Goal: Task Accomplishment & Management: Manage account settings

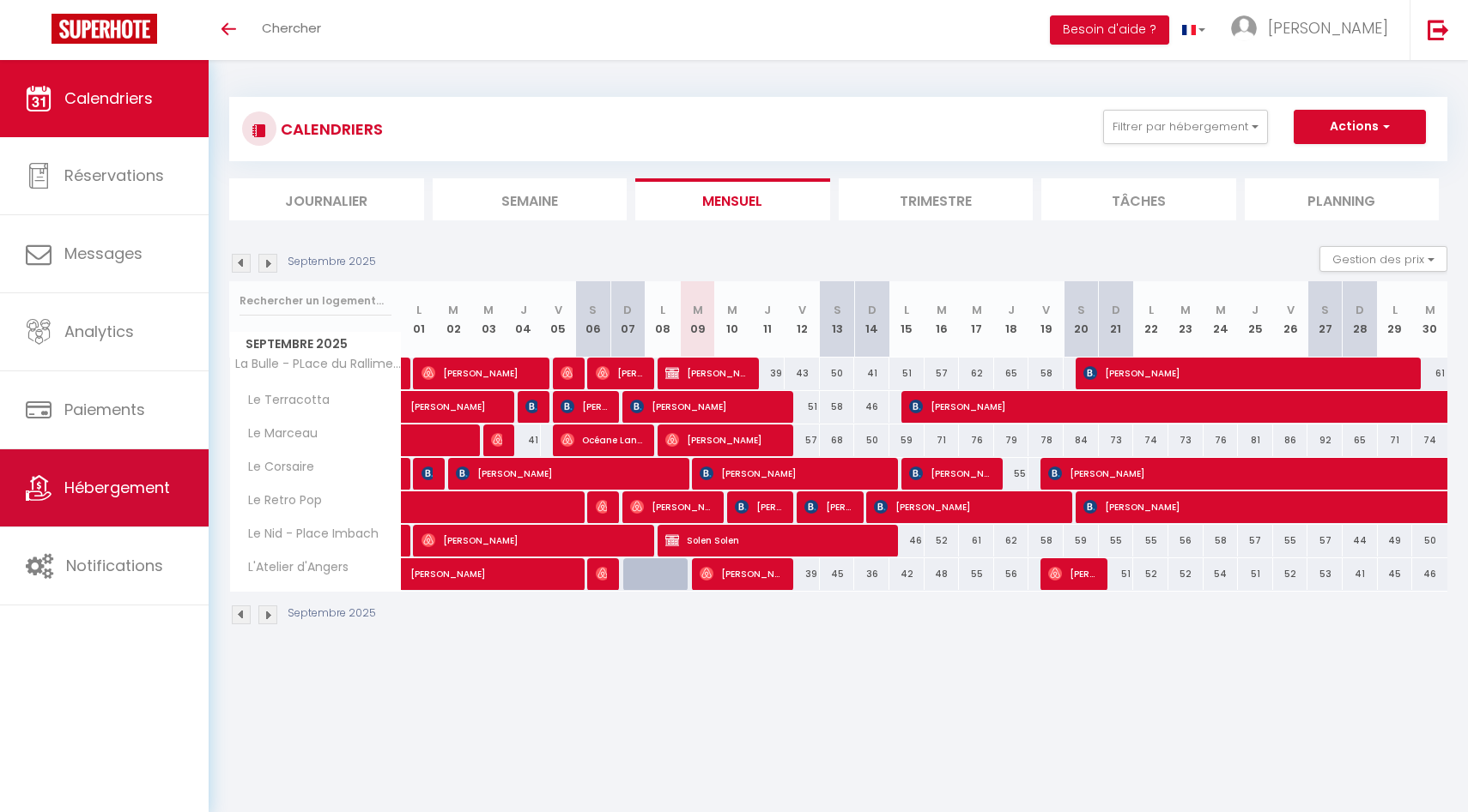
click at [117, 484] on span "Hébergement" at bounding box center [117, 488] width 105 height 21
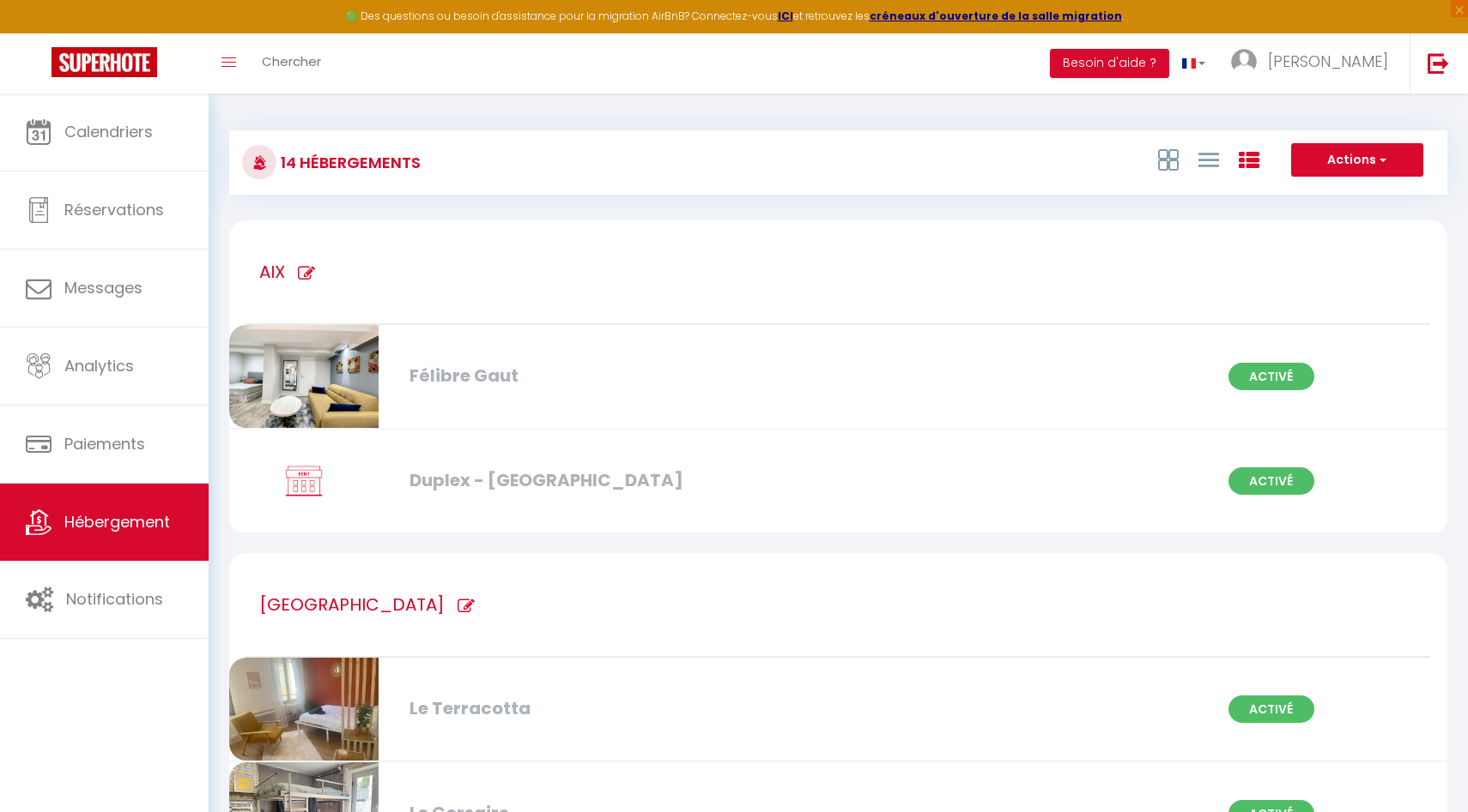
click at [829, 377] on div at bounding box center [1011, 376] width 414 height 1
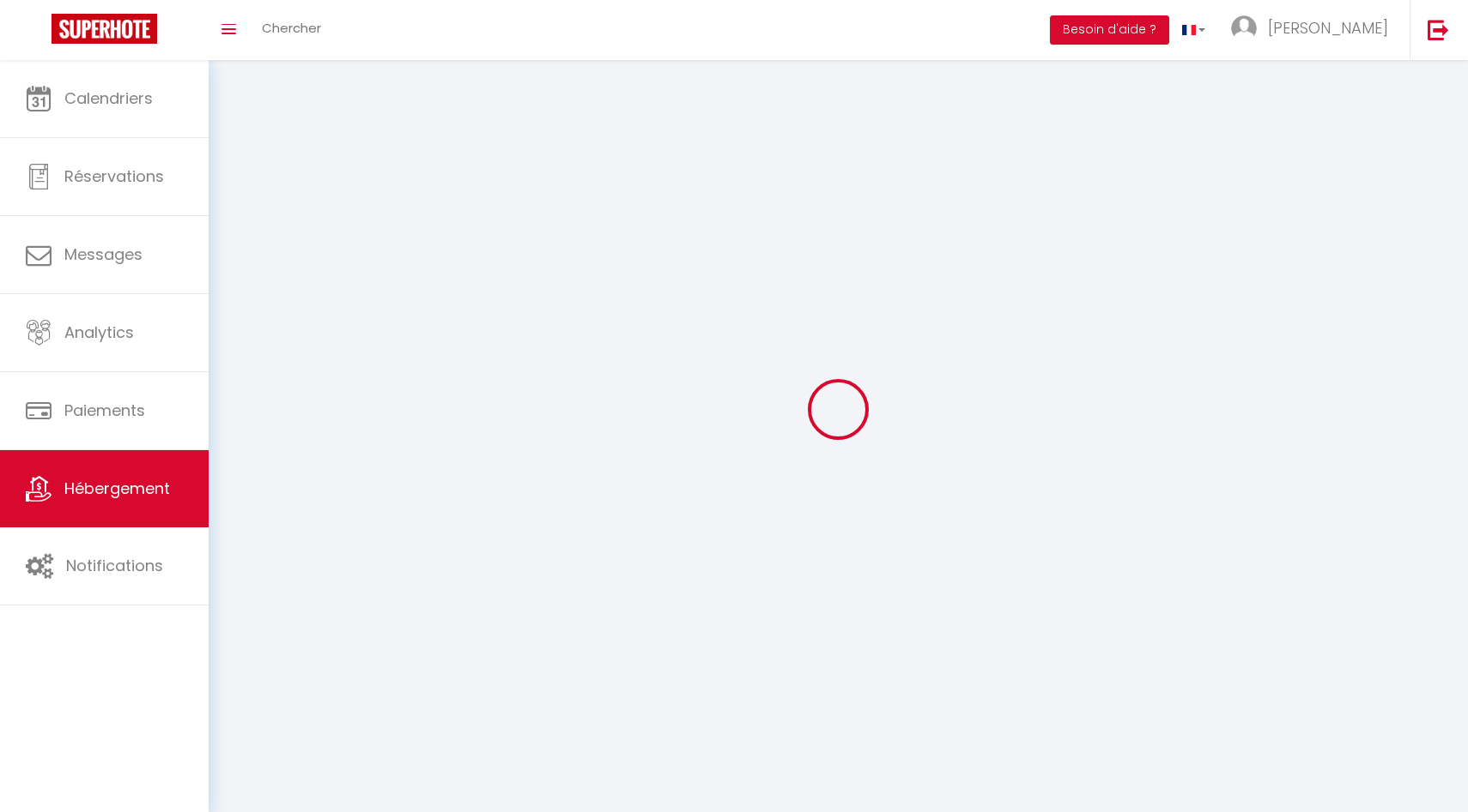
select select
select select "28"
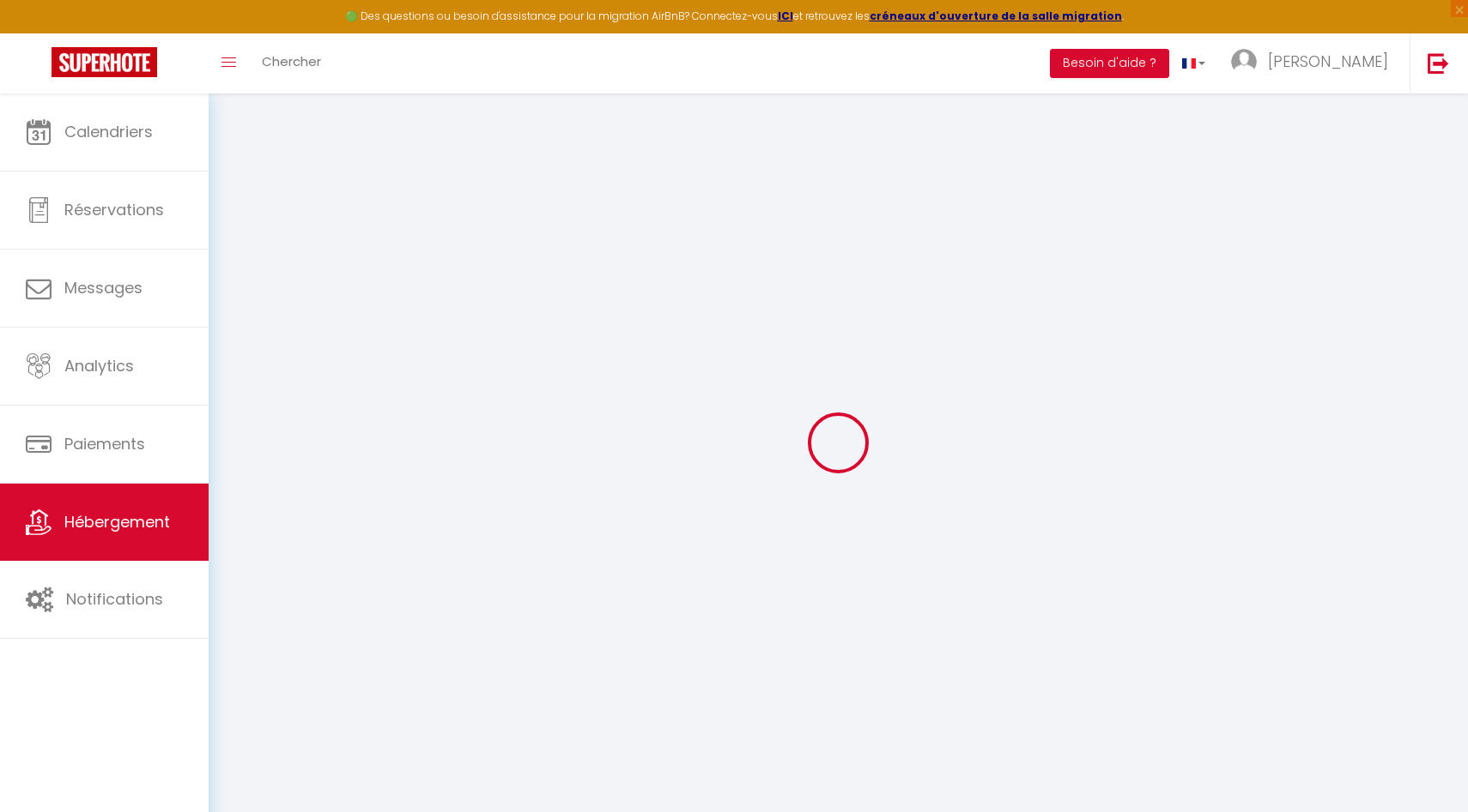
select select
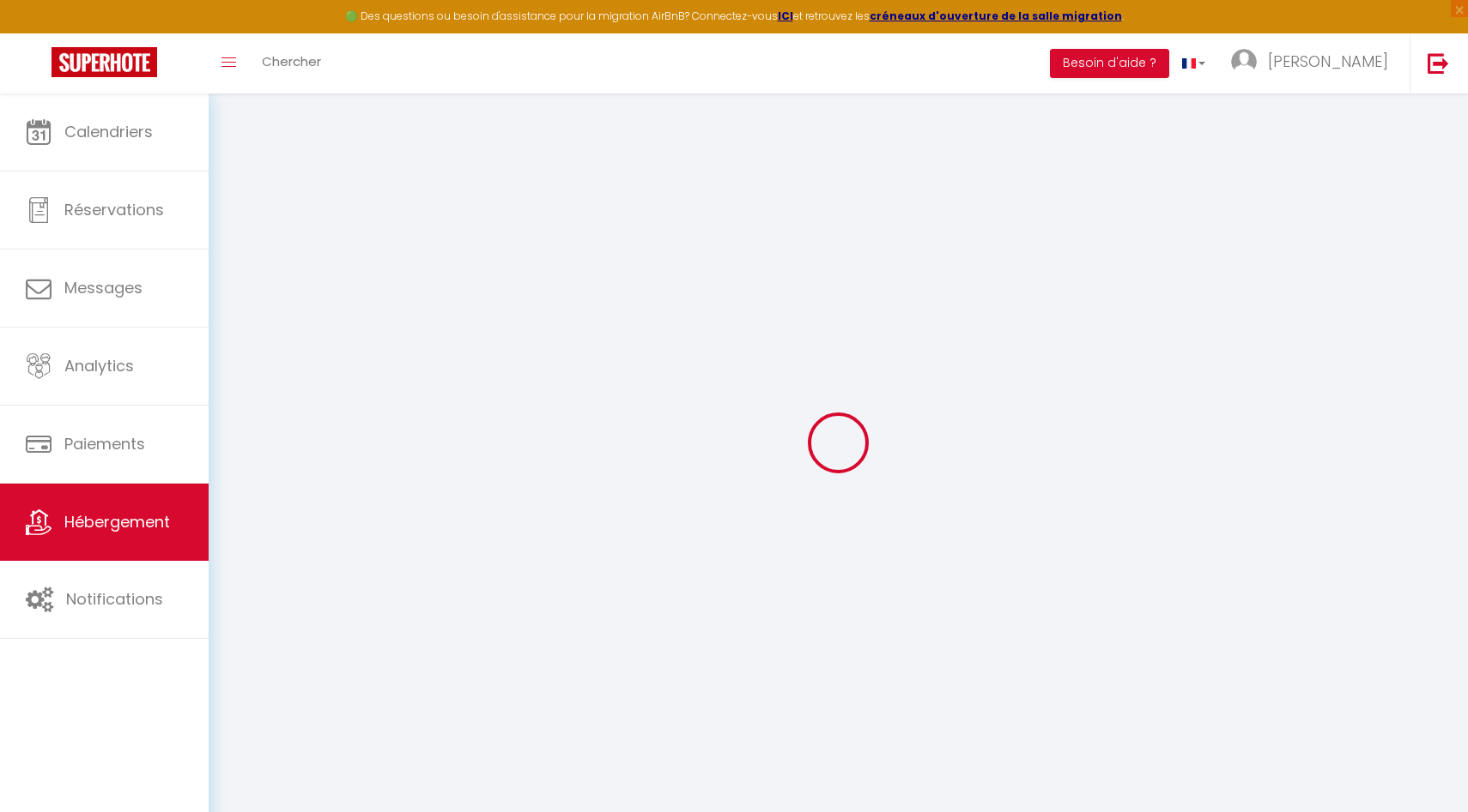
select select
checkbox input "false"
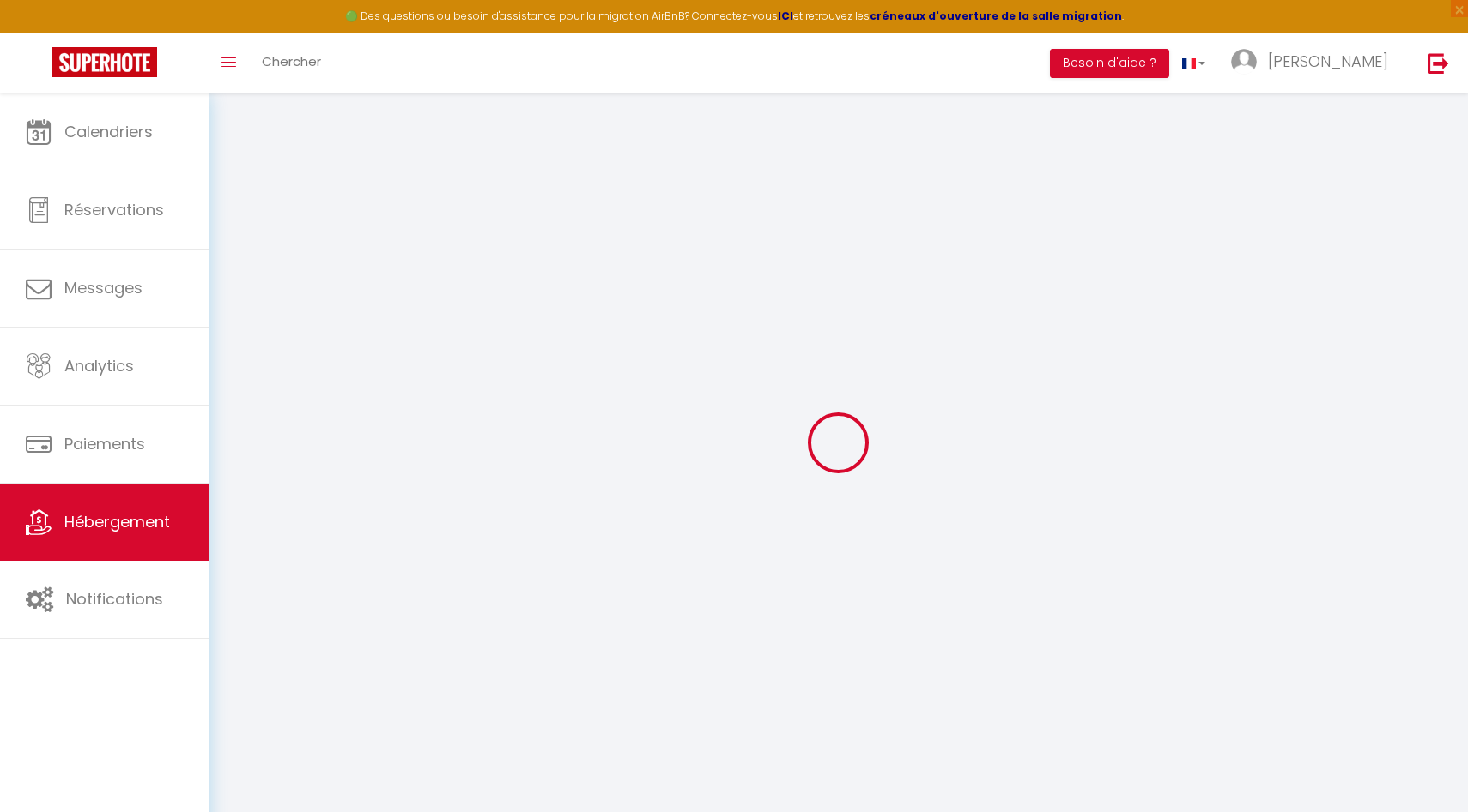
select select
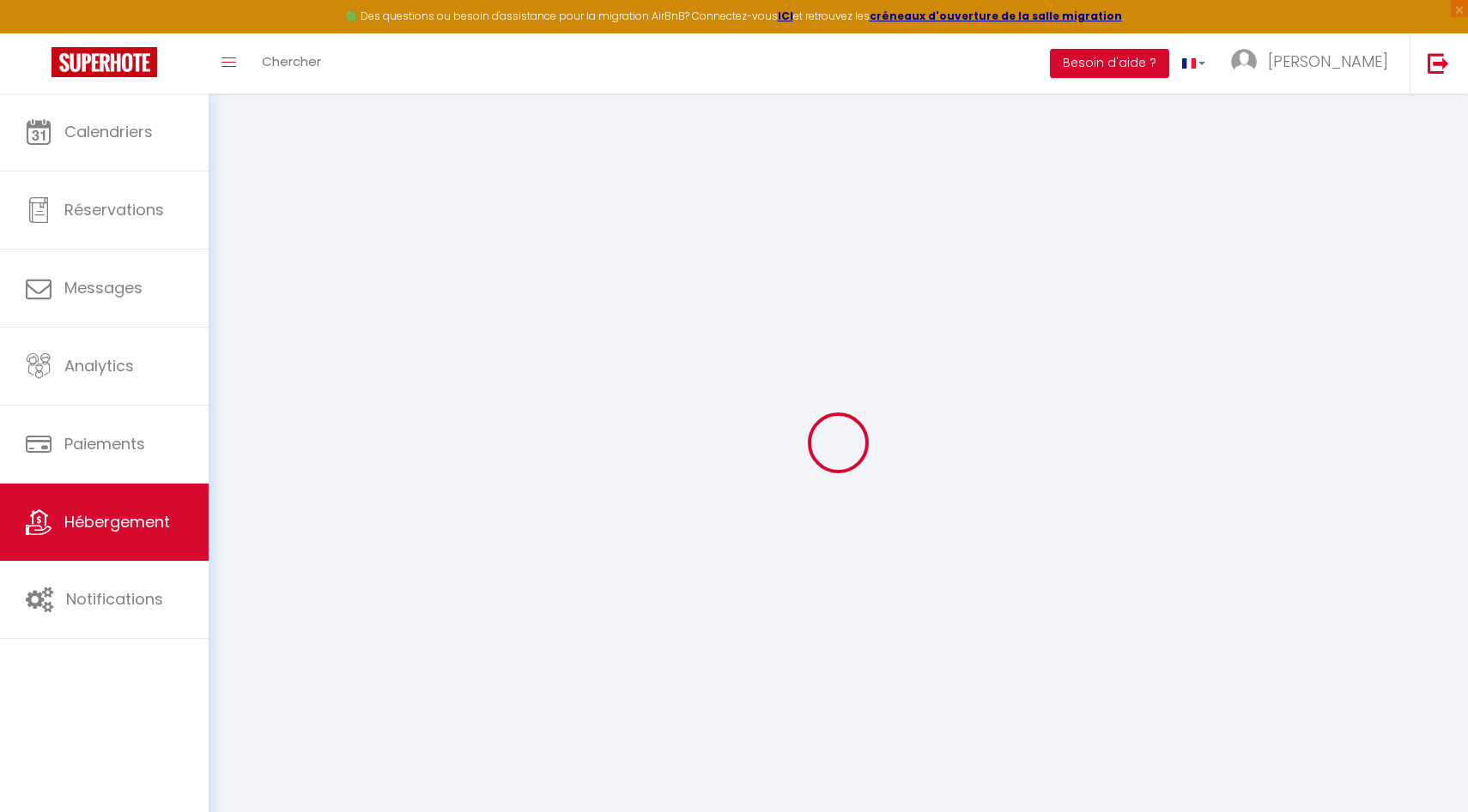
select select
checkbox input "false"
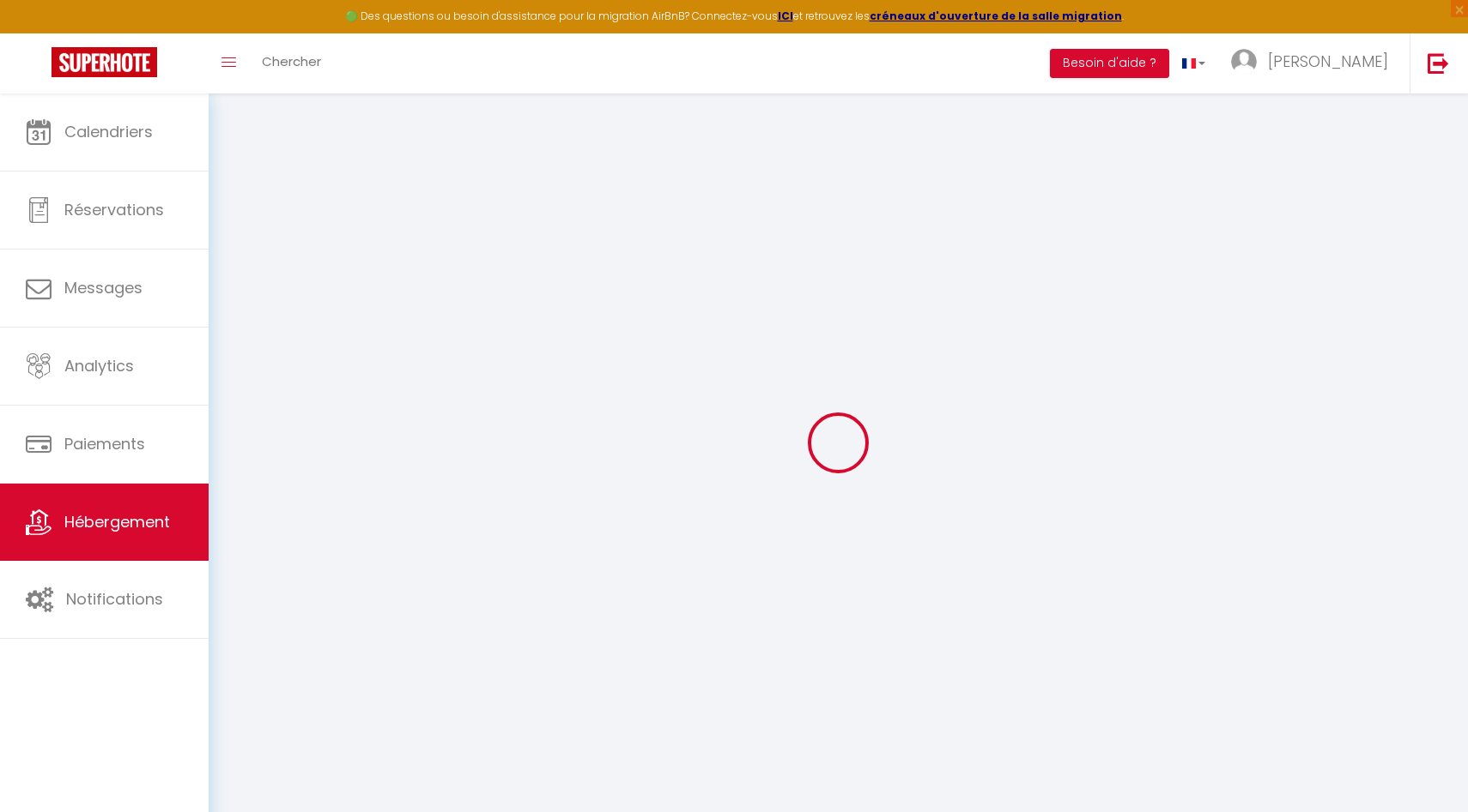
checkbox input "false"
select select
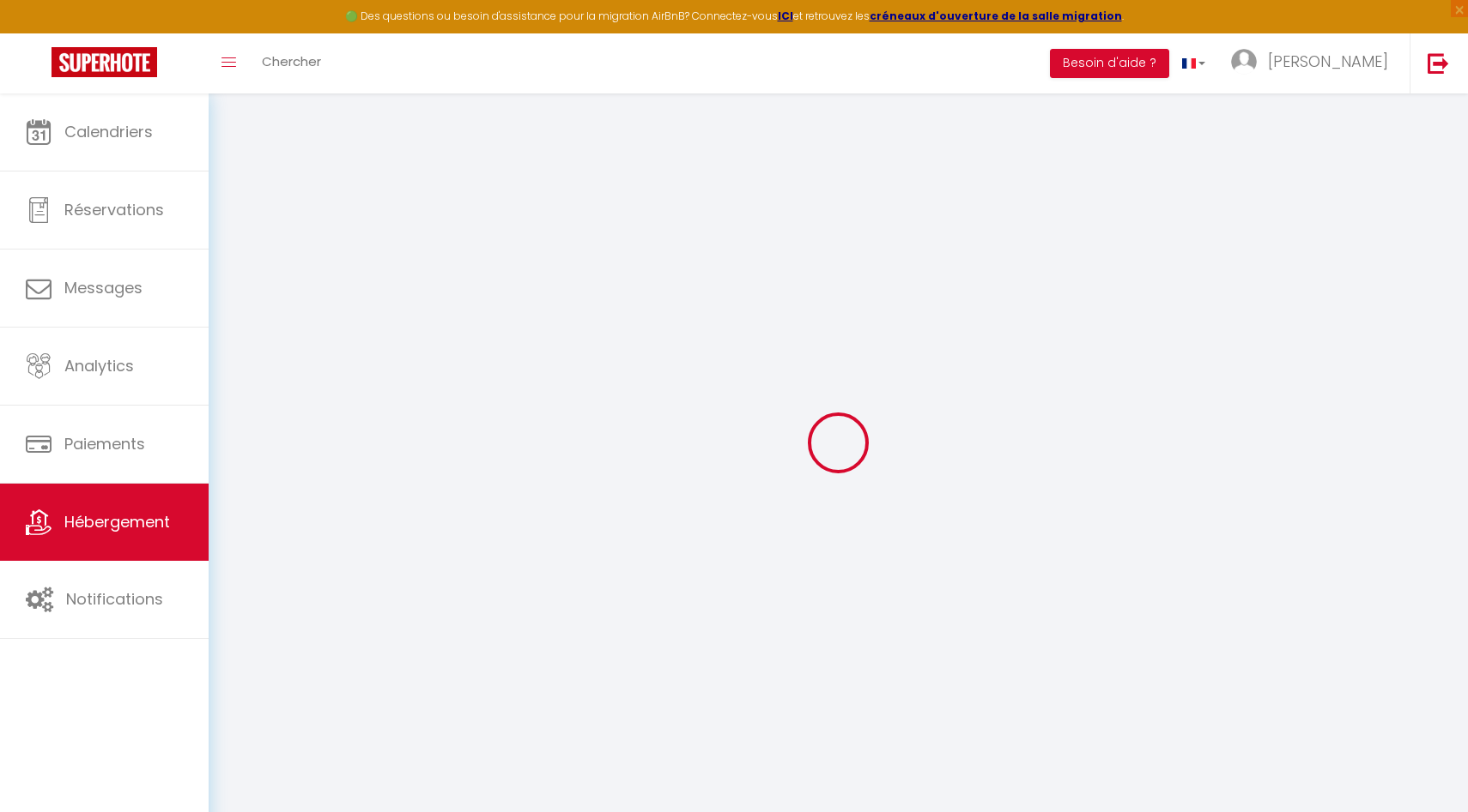
select select
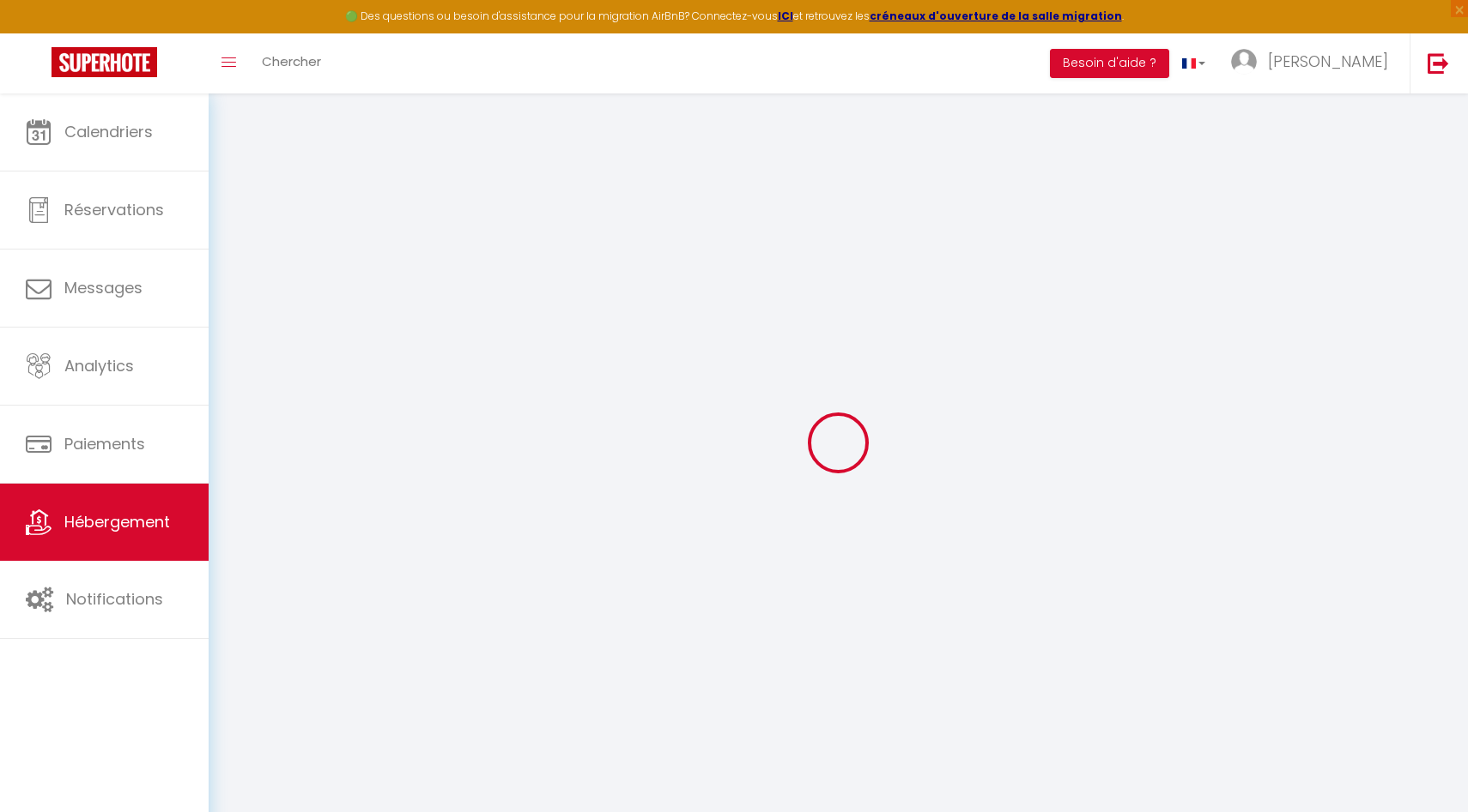
checkbox input "false"
select select
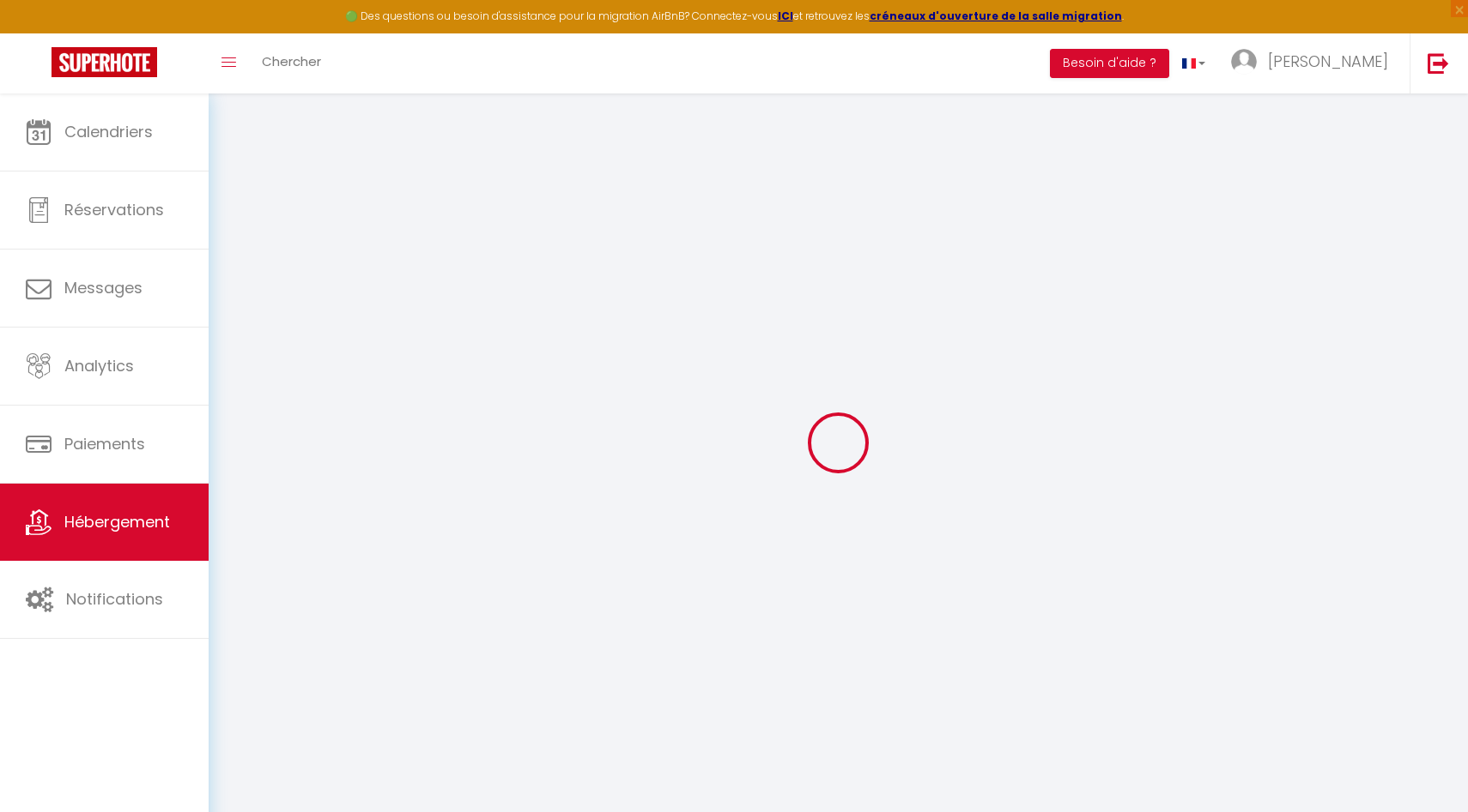
select select
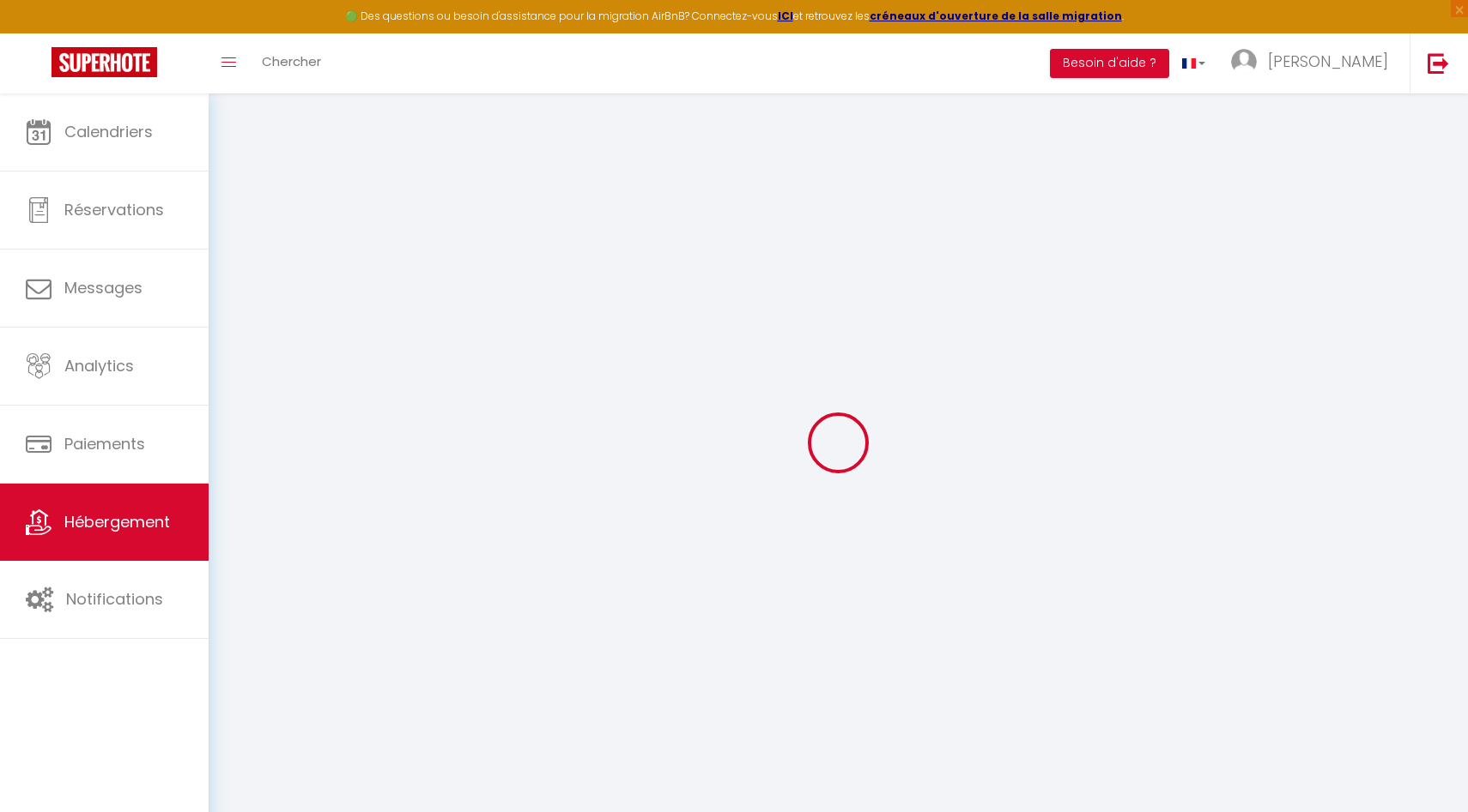
select select
checkbox input "false"
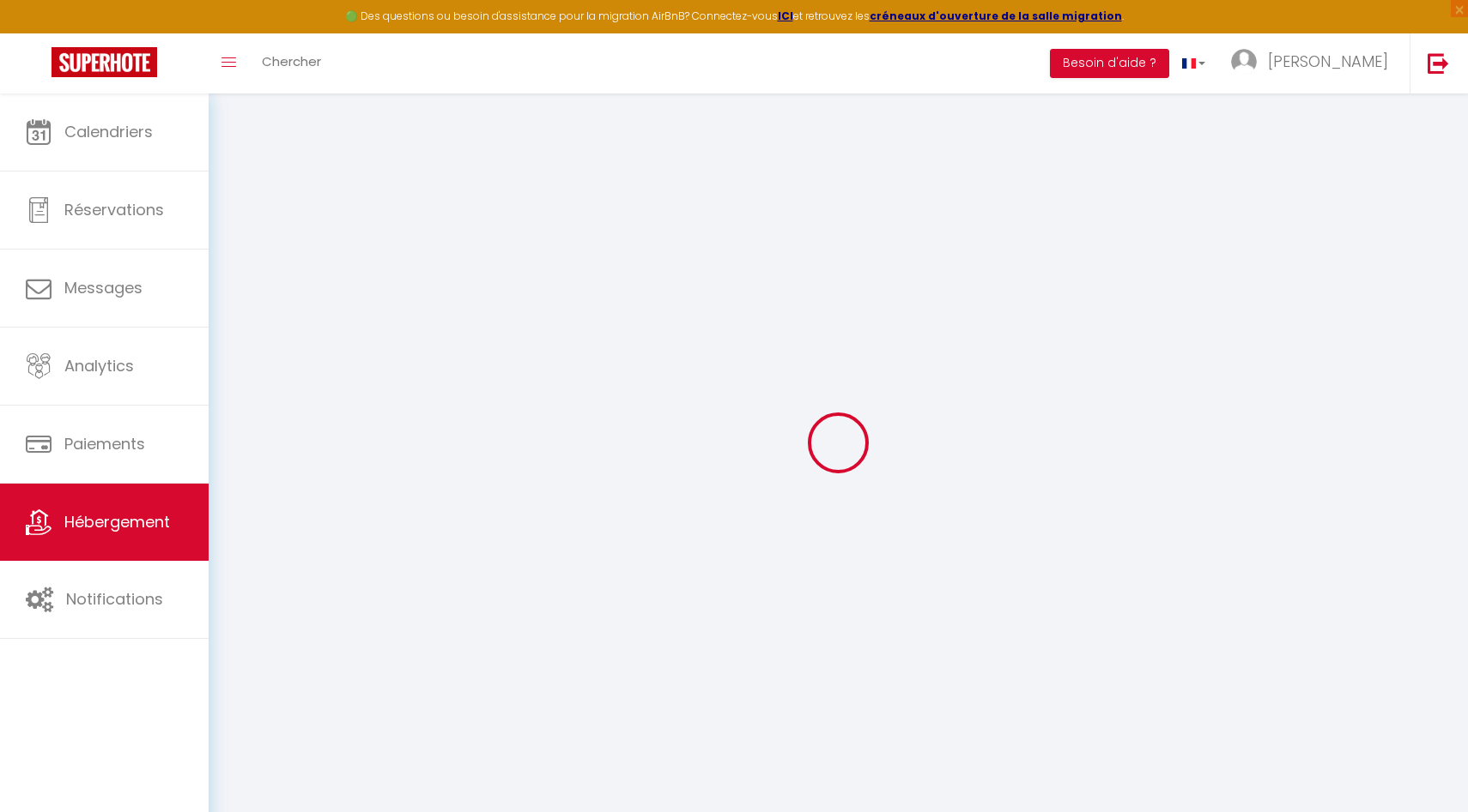
checkbox input "false"
select select
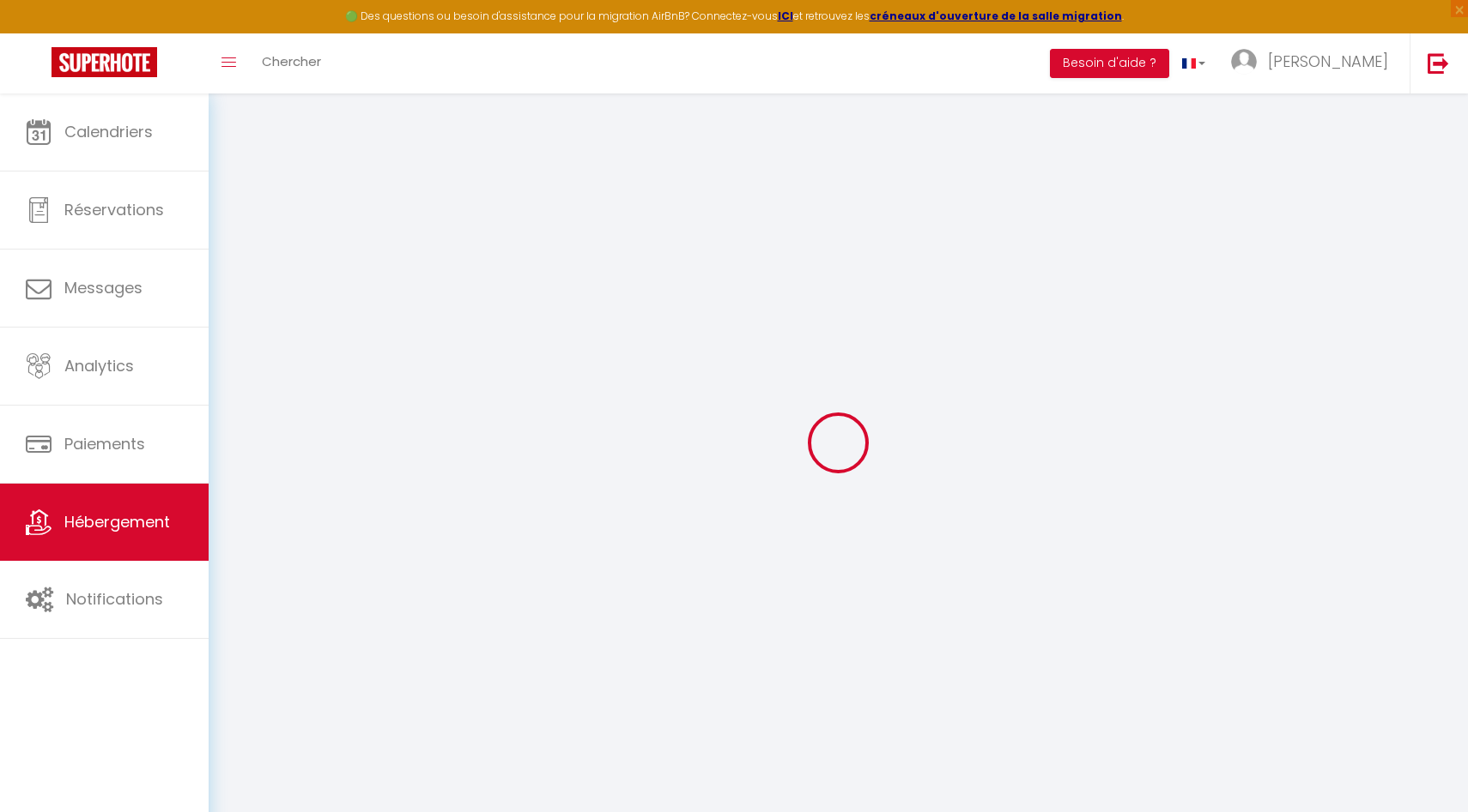
select select
checkbox input "false"
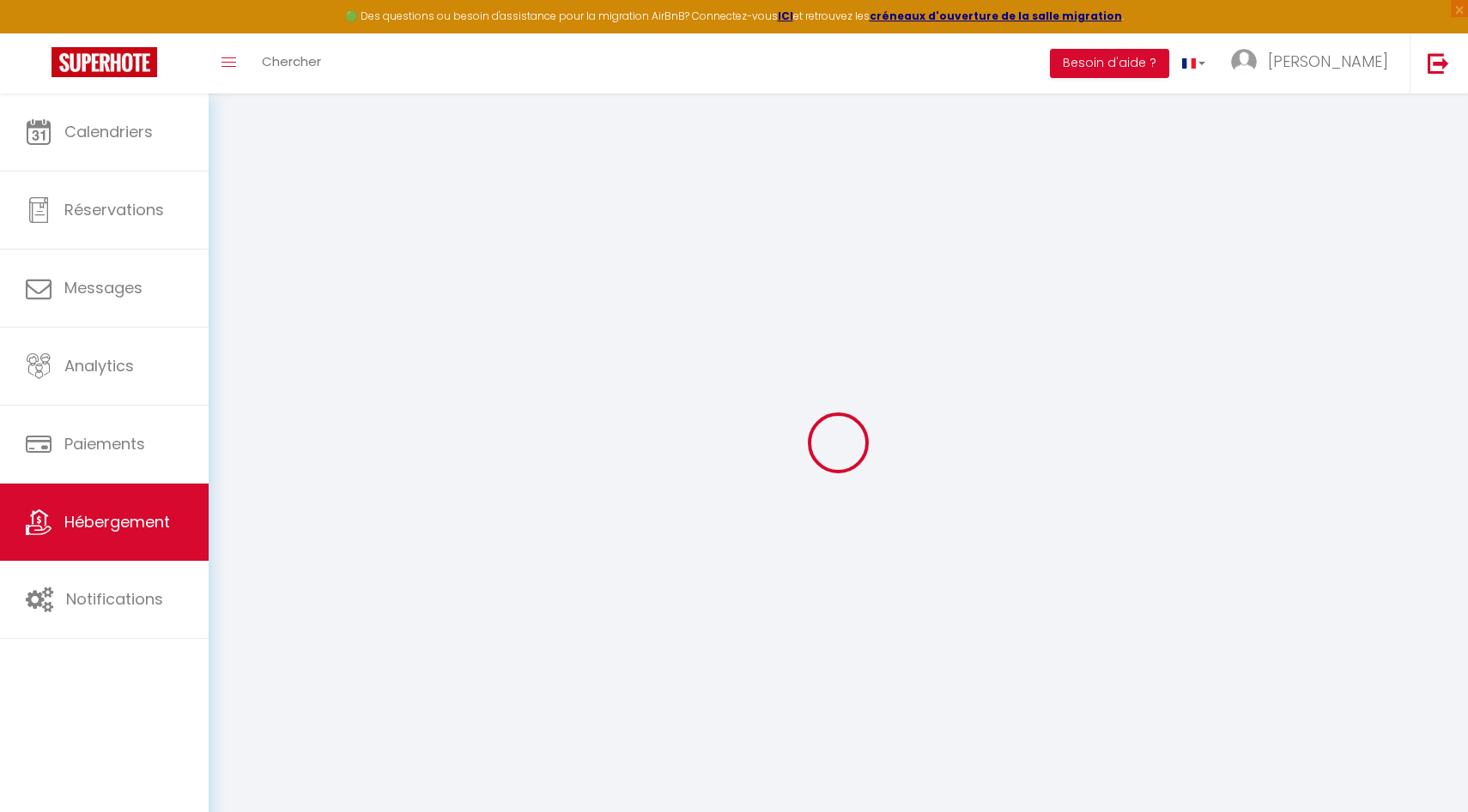
checkbox input "false"
select select
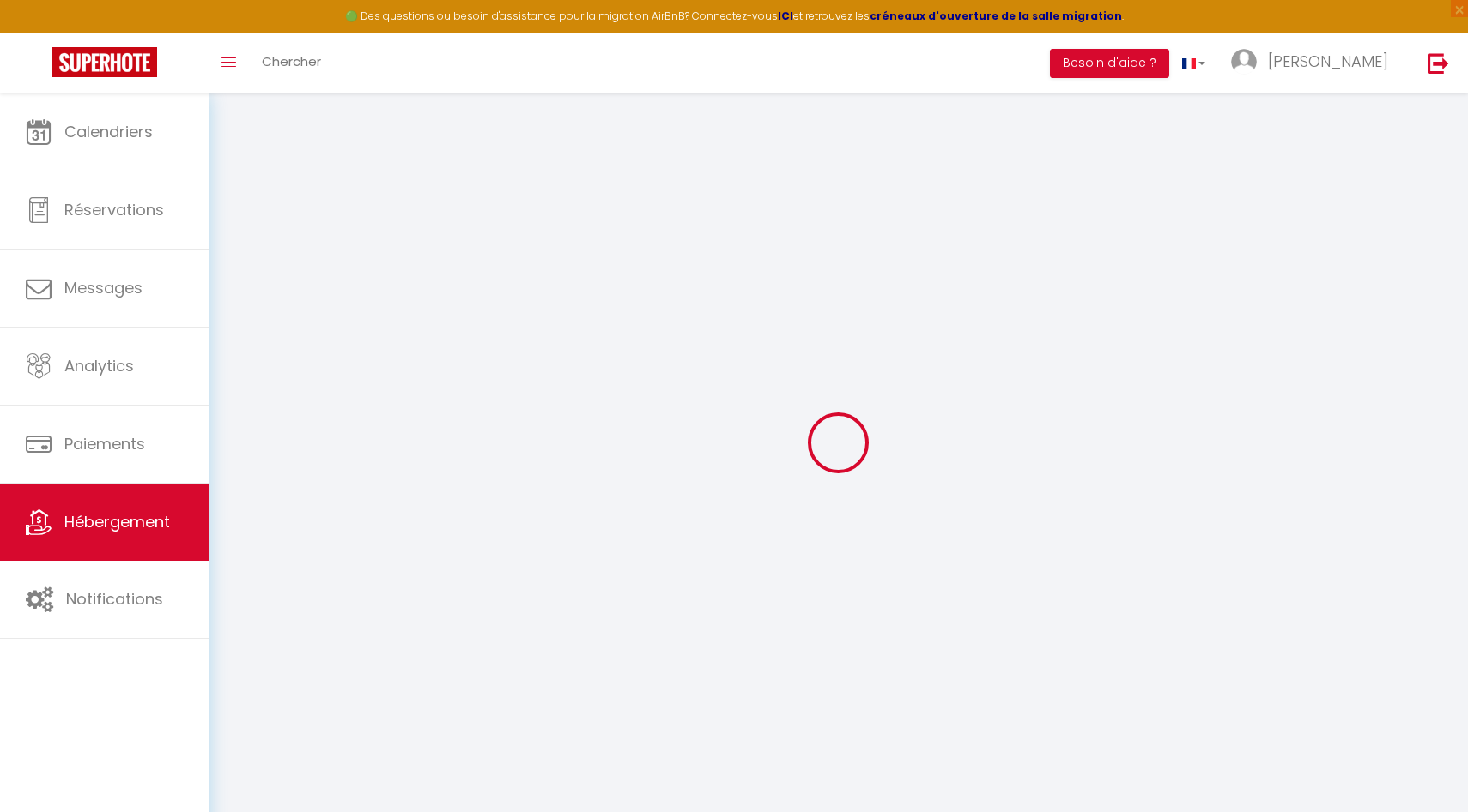
type input "Félibre Gaut"
type input "[PERSON_NAME]"
select select "5"
select select "2"
type input "121"
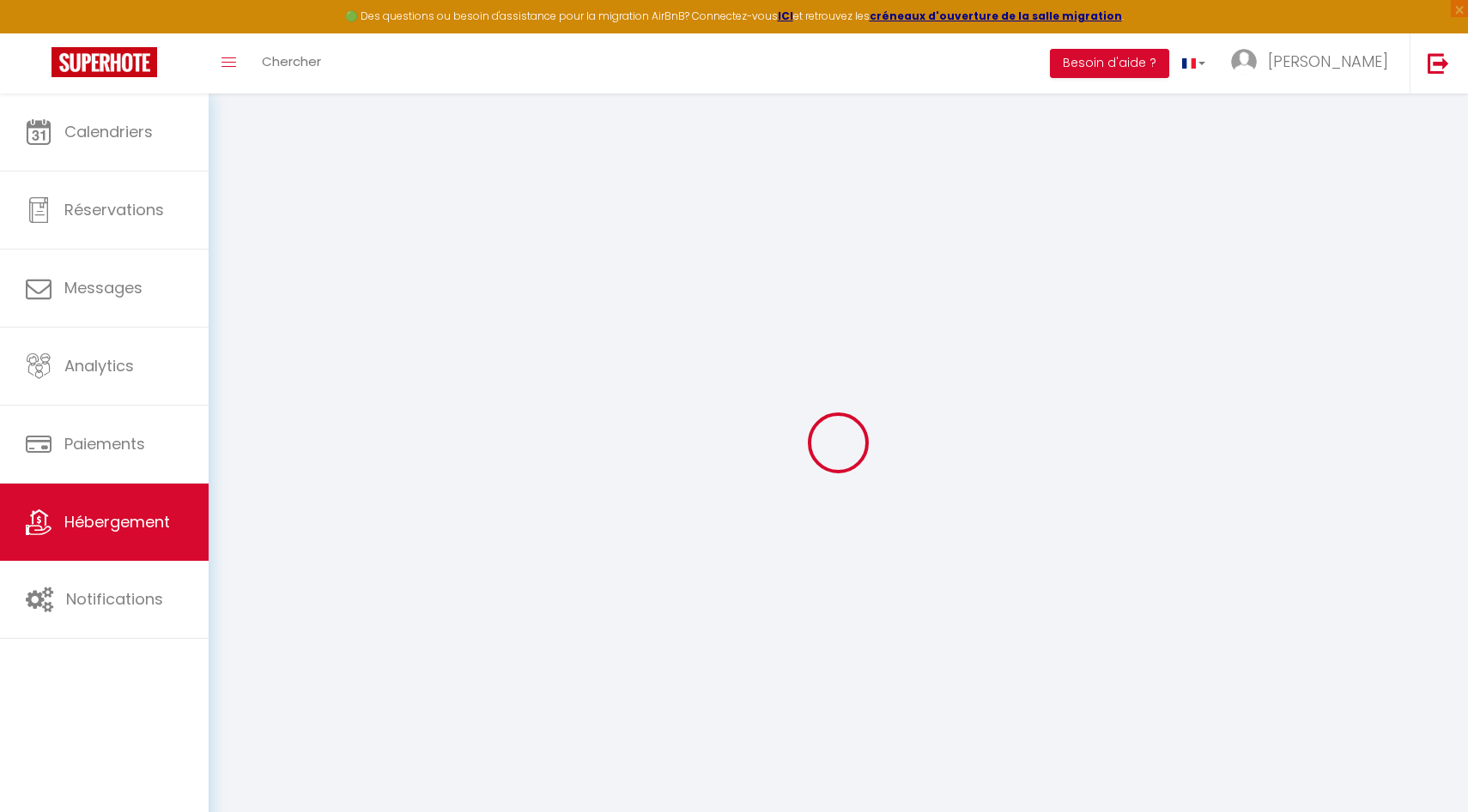
type input "35"
type input "300"
select select
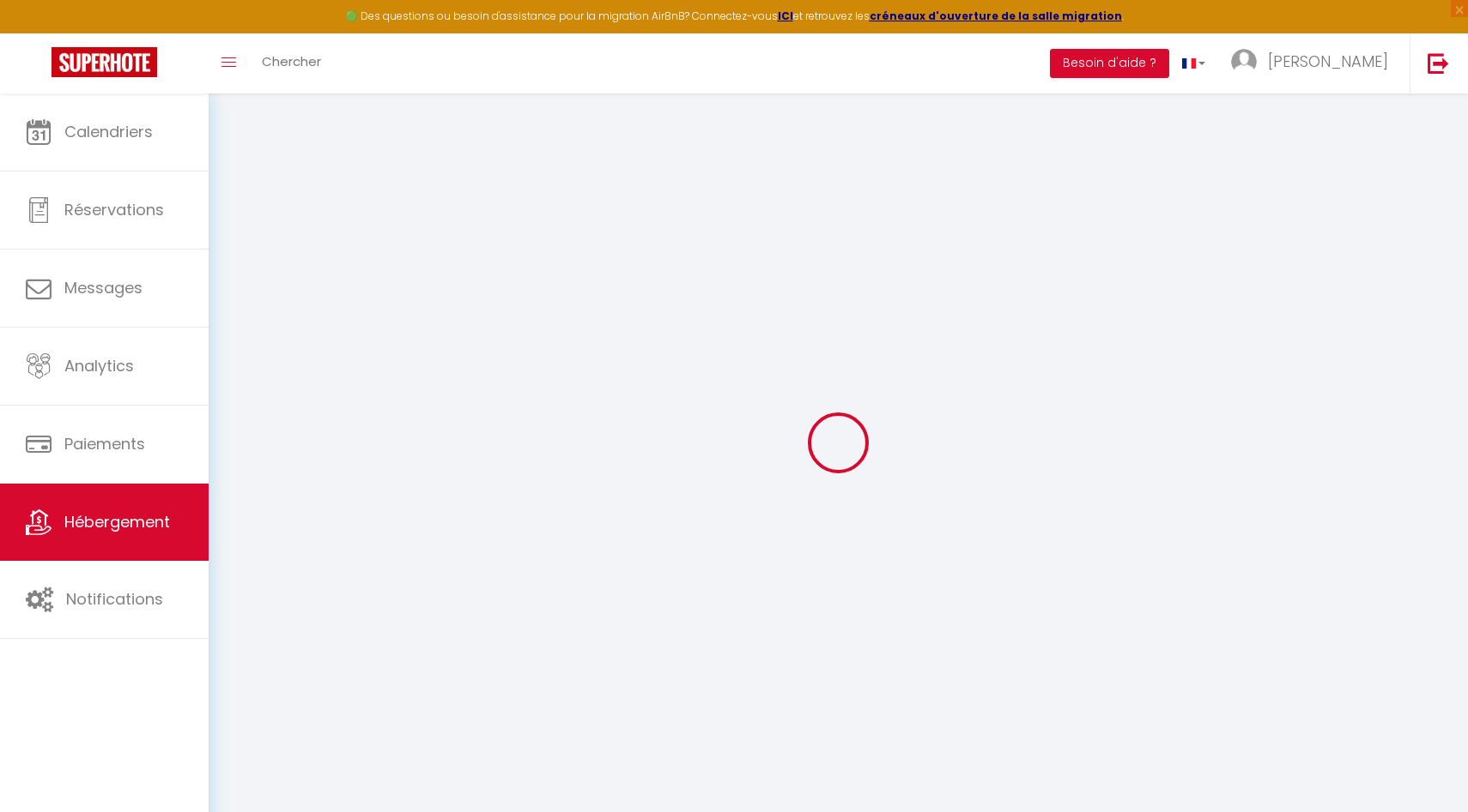
select select
type input "[STREET_ADDRESS]"
type input "13100"
type input "[GEOGRAPHIC_DATA]"
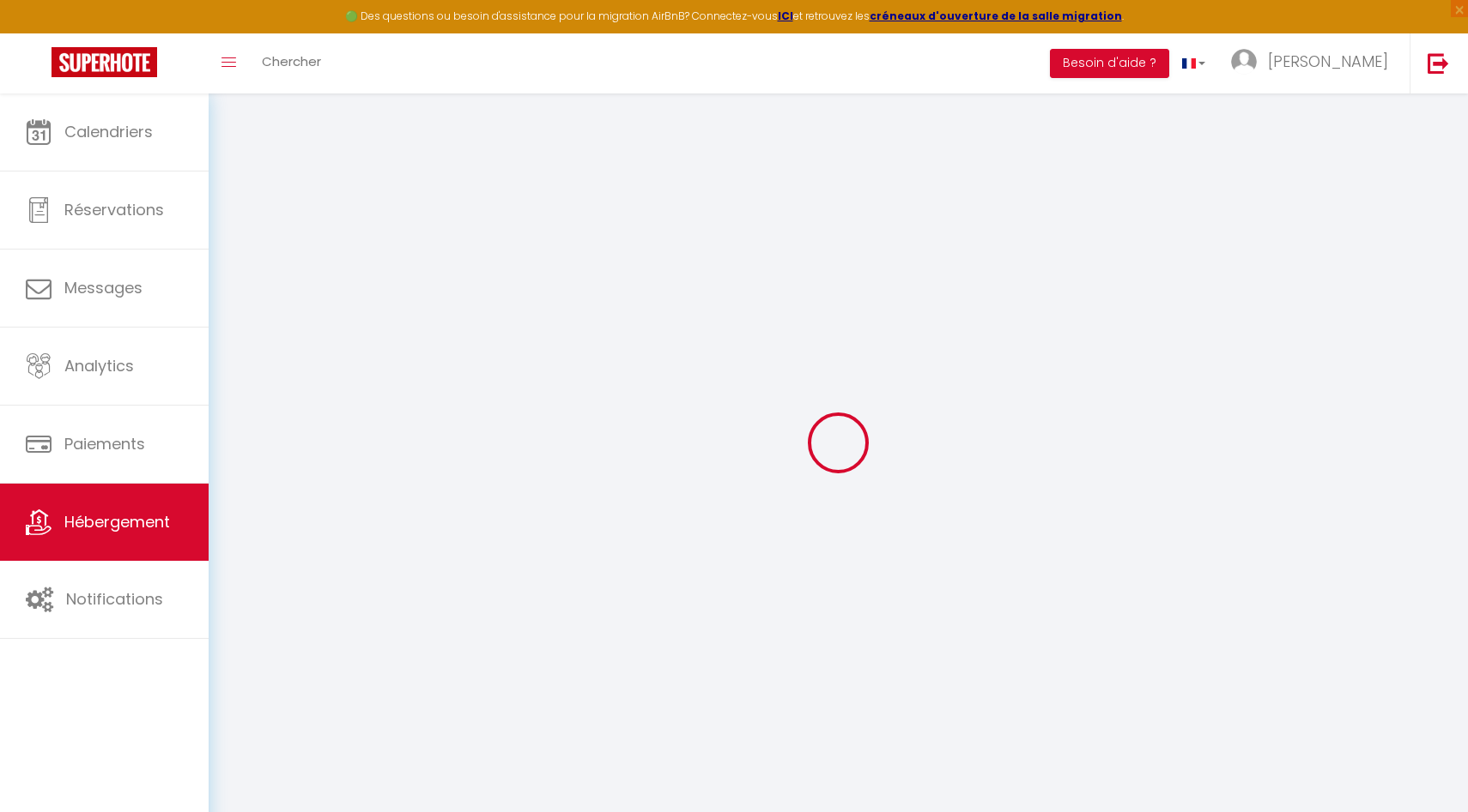
type input "[EMAIL_ADDRESS][DOMAIN_NAME]"
select select "11195"
checkbox input "false"
checkbox input "true"
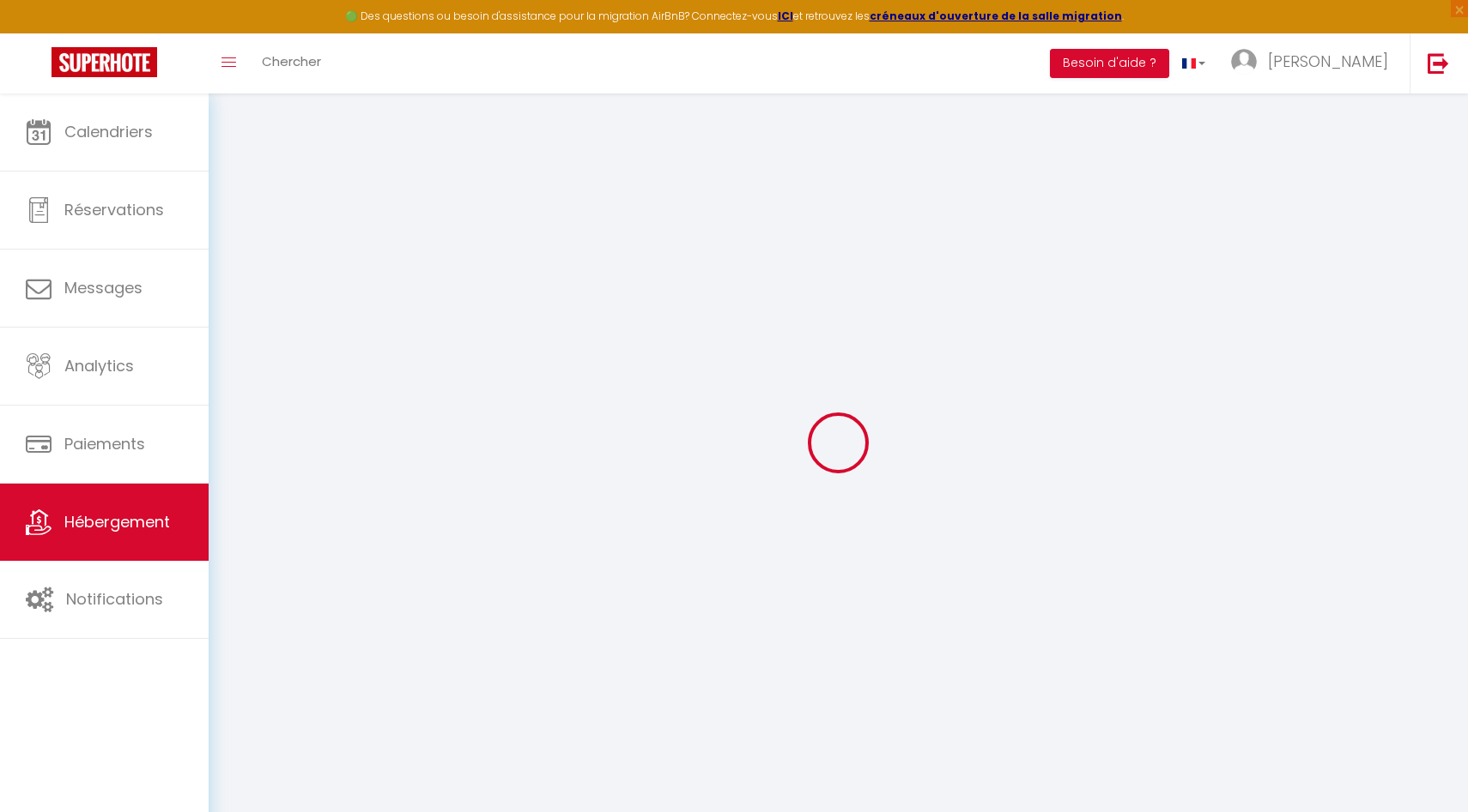
checkbox input "false"
type input "0"
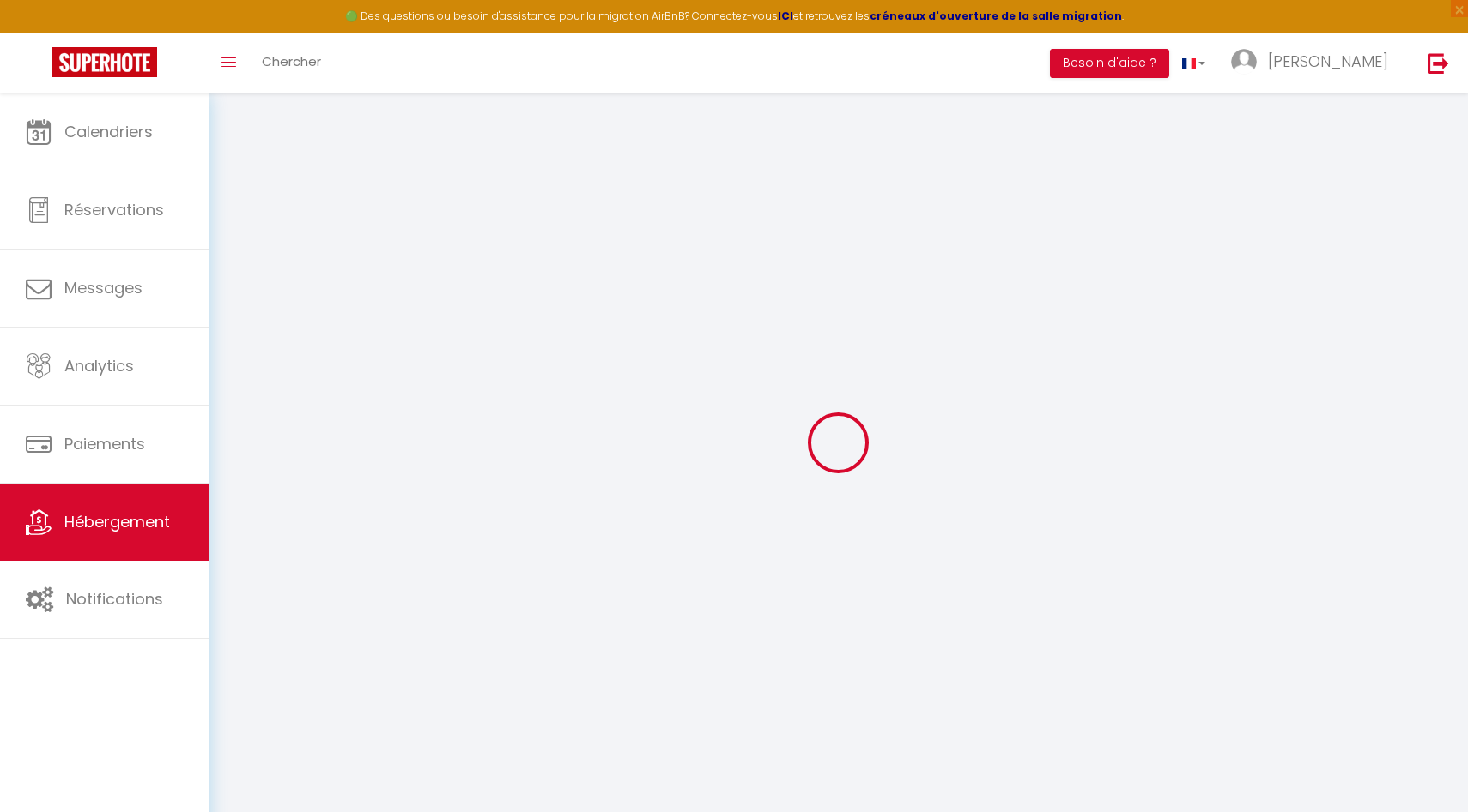
select select "+ 3 %"
select select "+ 17 %"
select select
checkbox input "false"
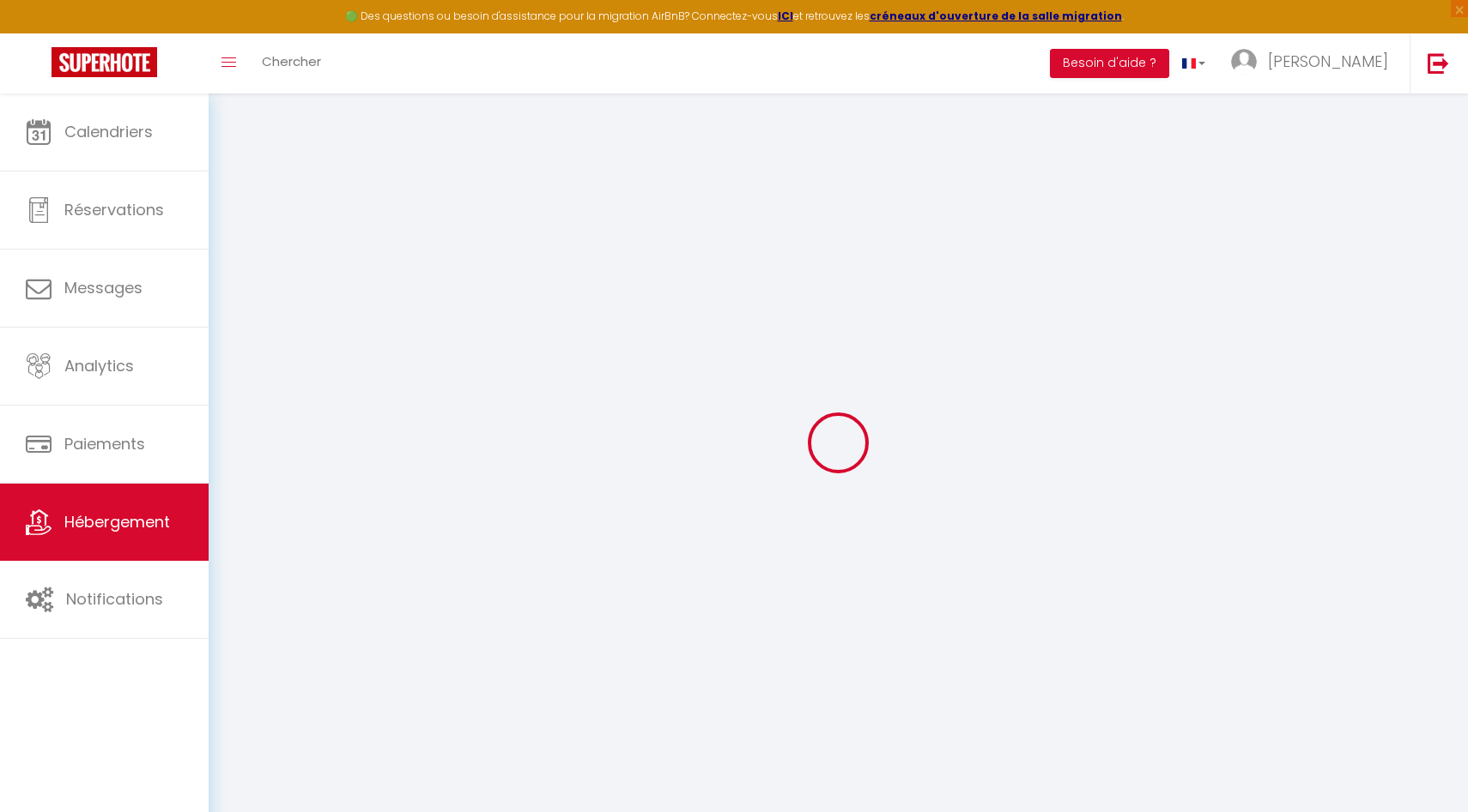
checkbox input "true"
checkbox input "false"
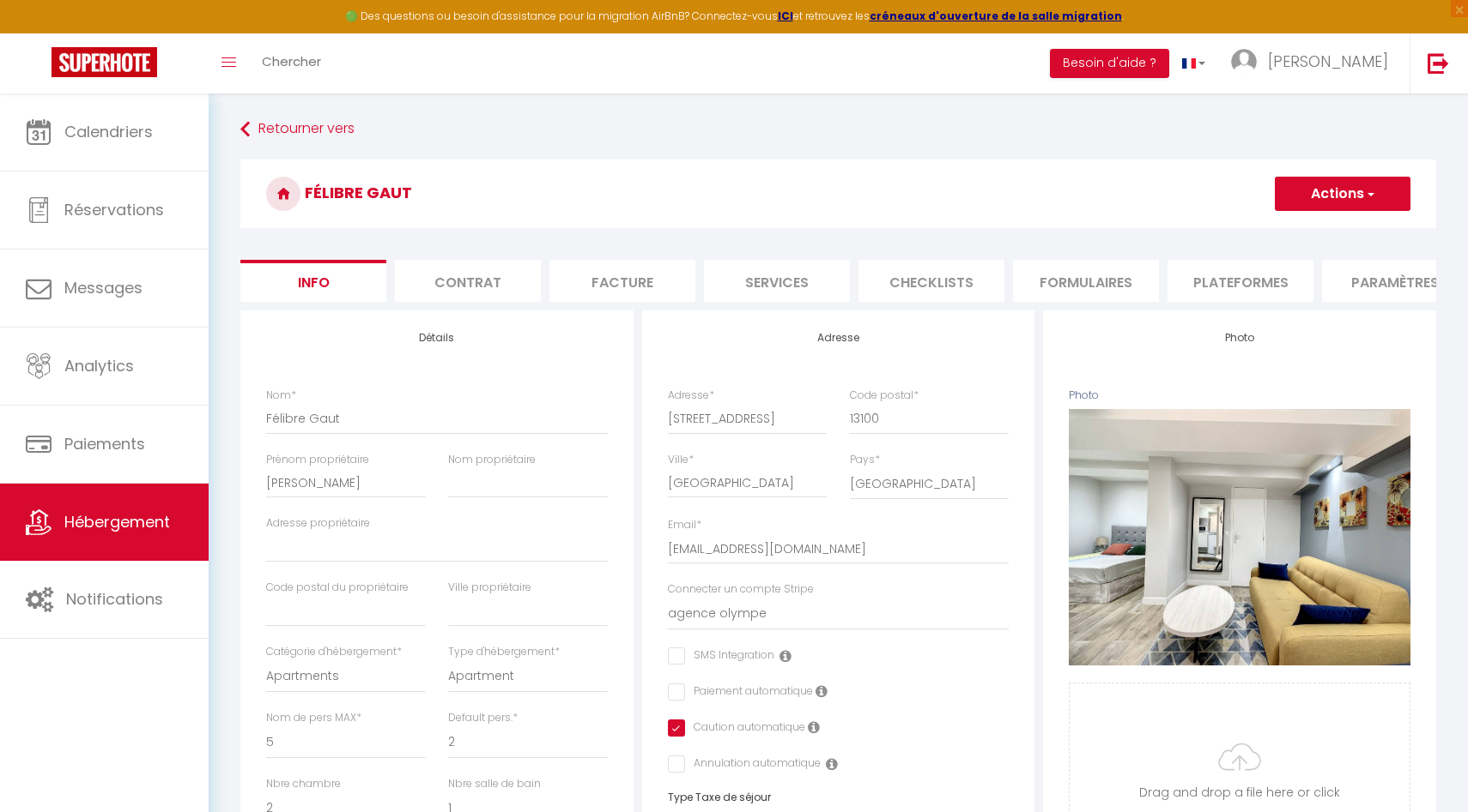
click at [1231, 293] on li "Plateformes" at bounding box center [1240, 281] width 145 height 42
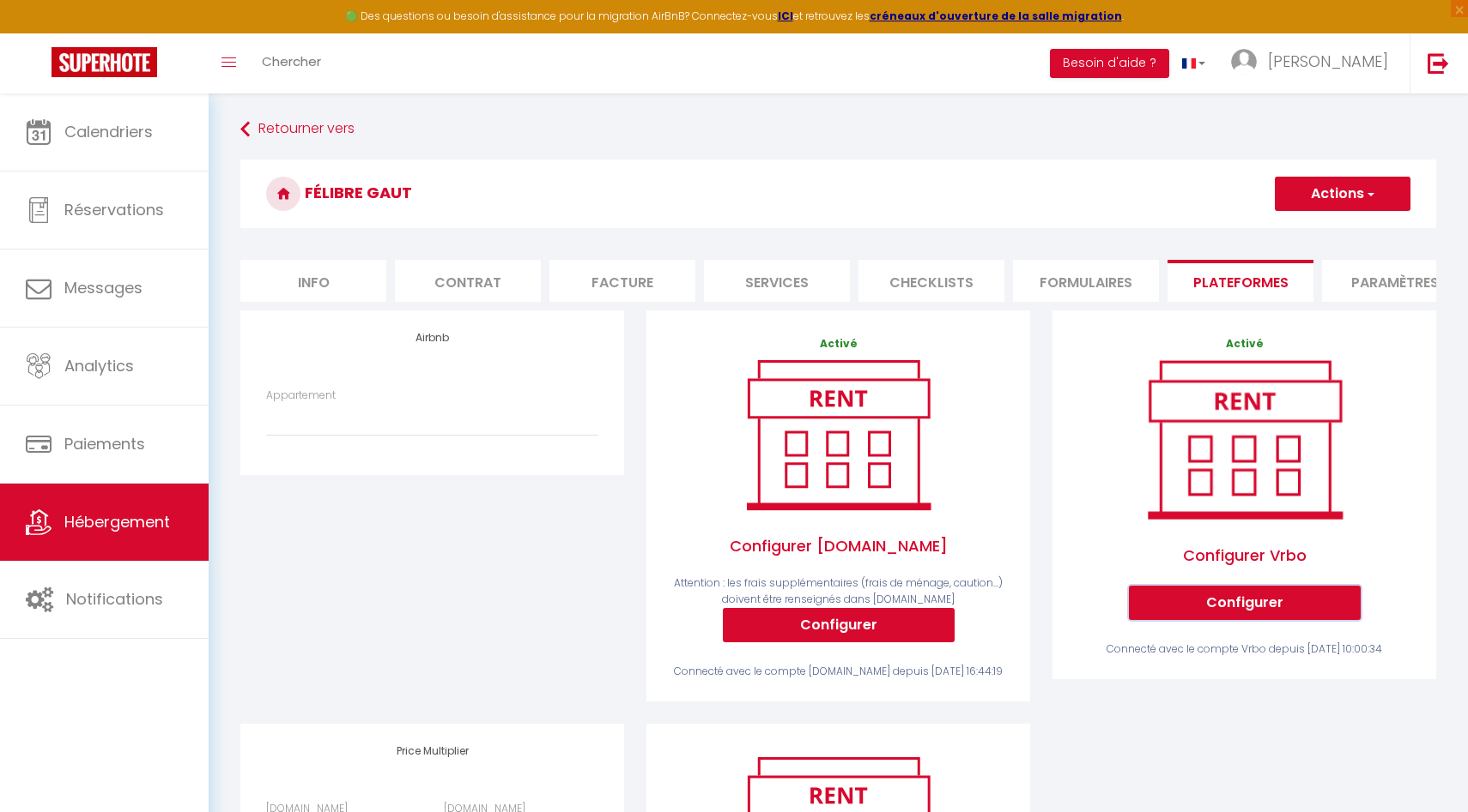
click at [1270, 606] on button "Configurer" at bounding box center [1245, 603] width 231 height 34
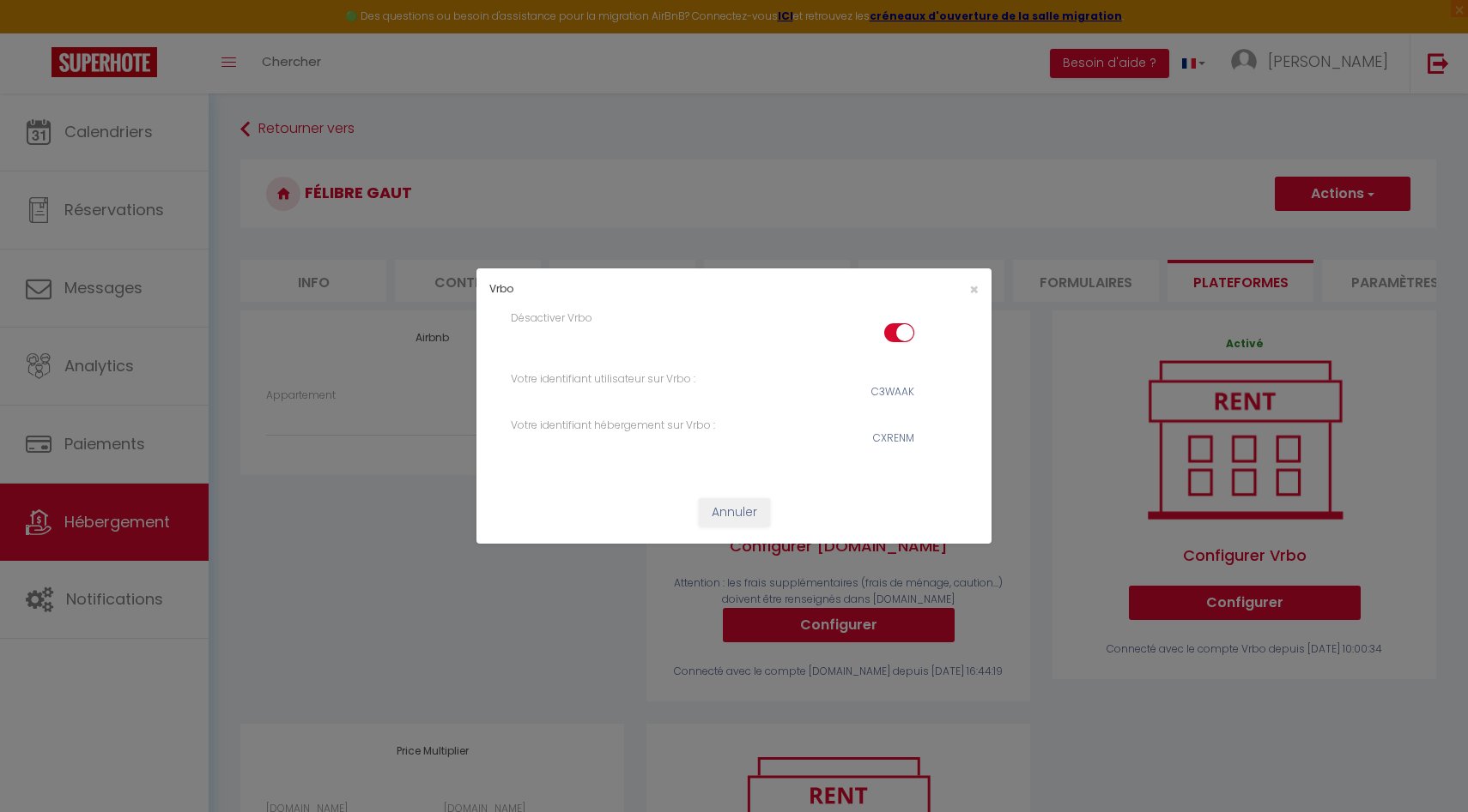
click at [964, 292] on div "×" at bounding box center [904, 289] width 171 height 17
click at [975, 285] on span "×" at bounding box center [974, 289] width 10 height 21
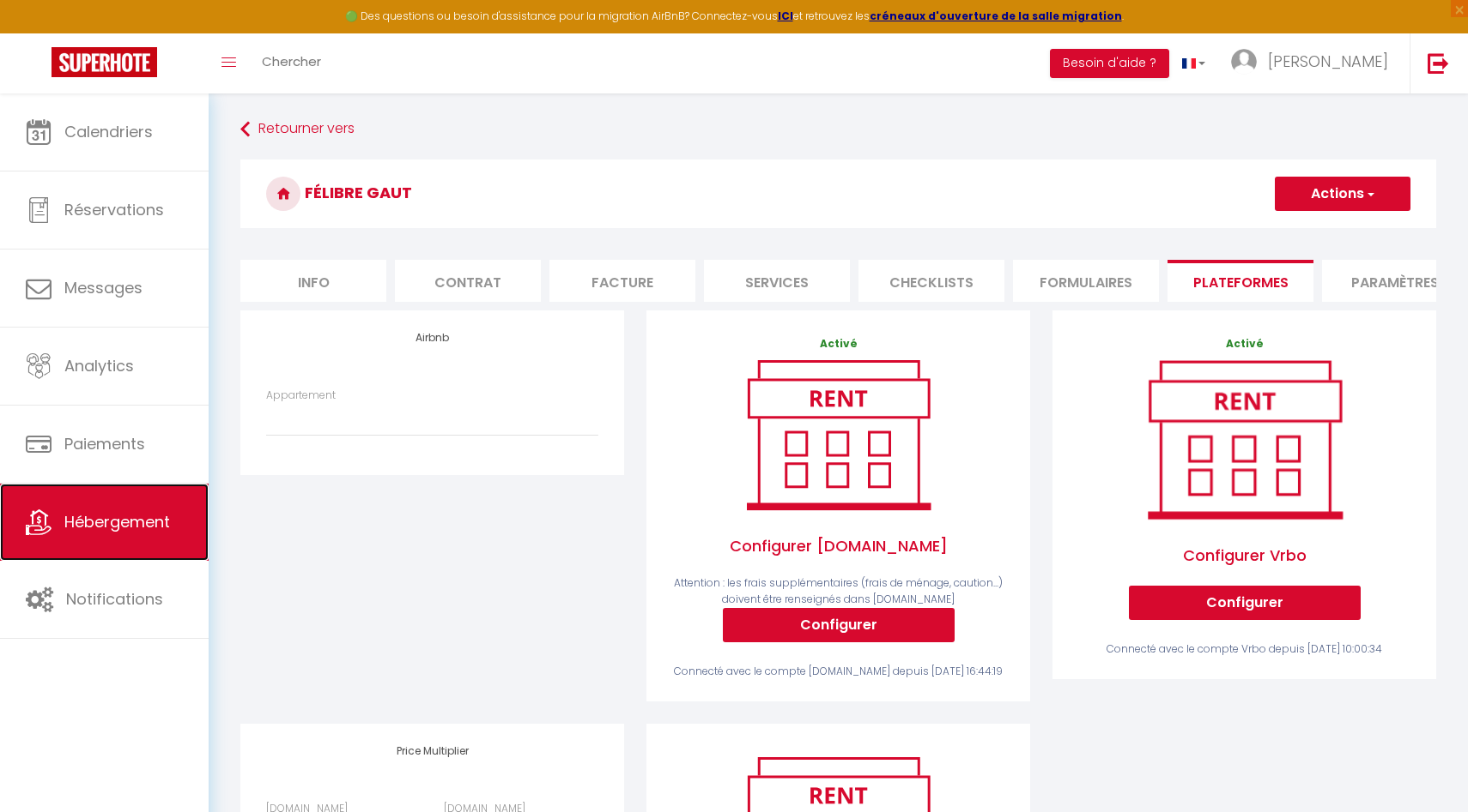
click at [149, 525] on span "Hébergement" at bounding box center [117, 522] width 105 height 21
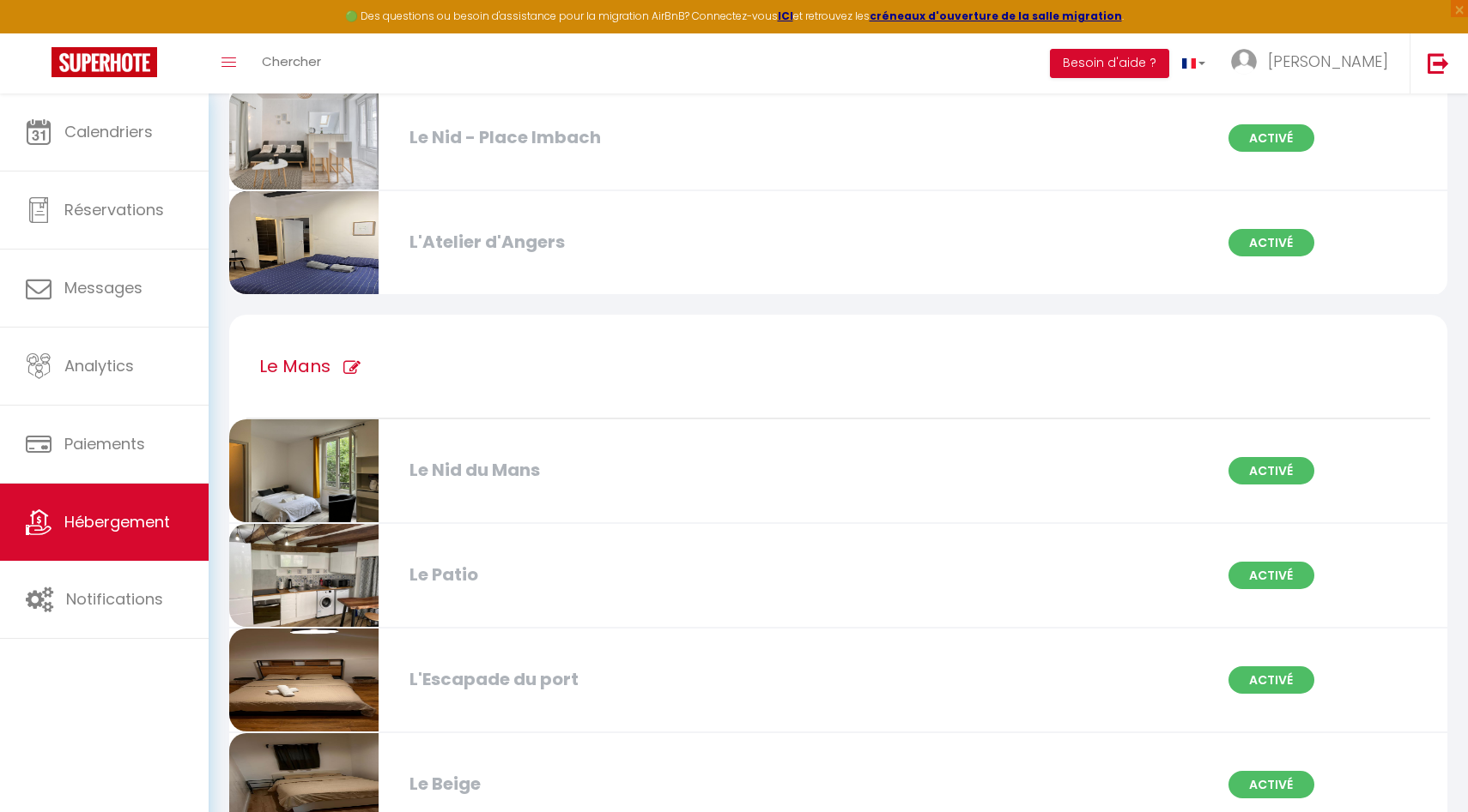
scroll to position [1134, 0]
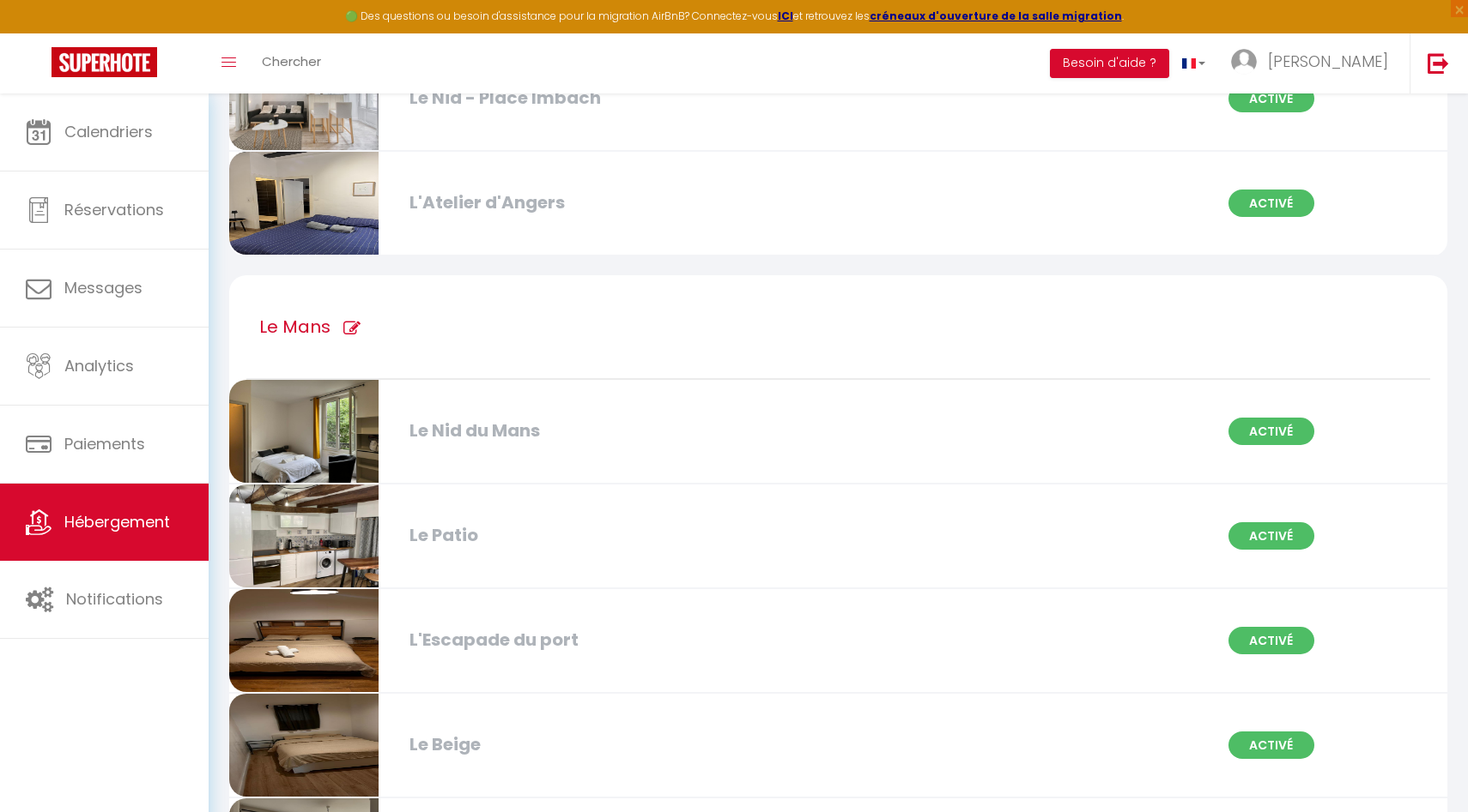
click at [794, 443] on div "Le Nid du Mans" at bounding box center [597, 431] width 414 height 26
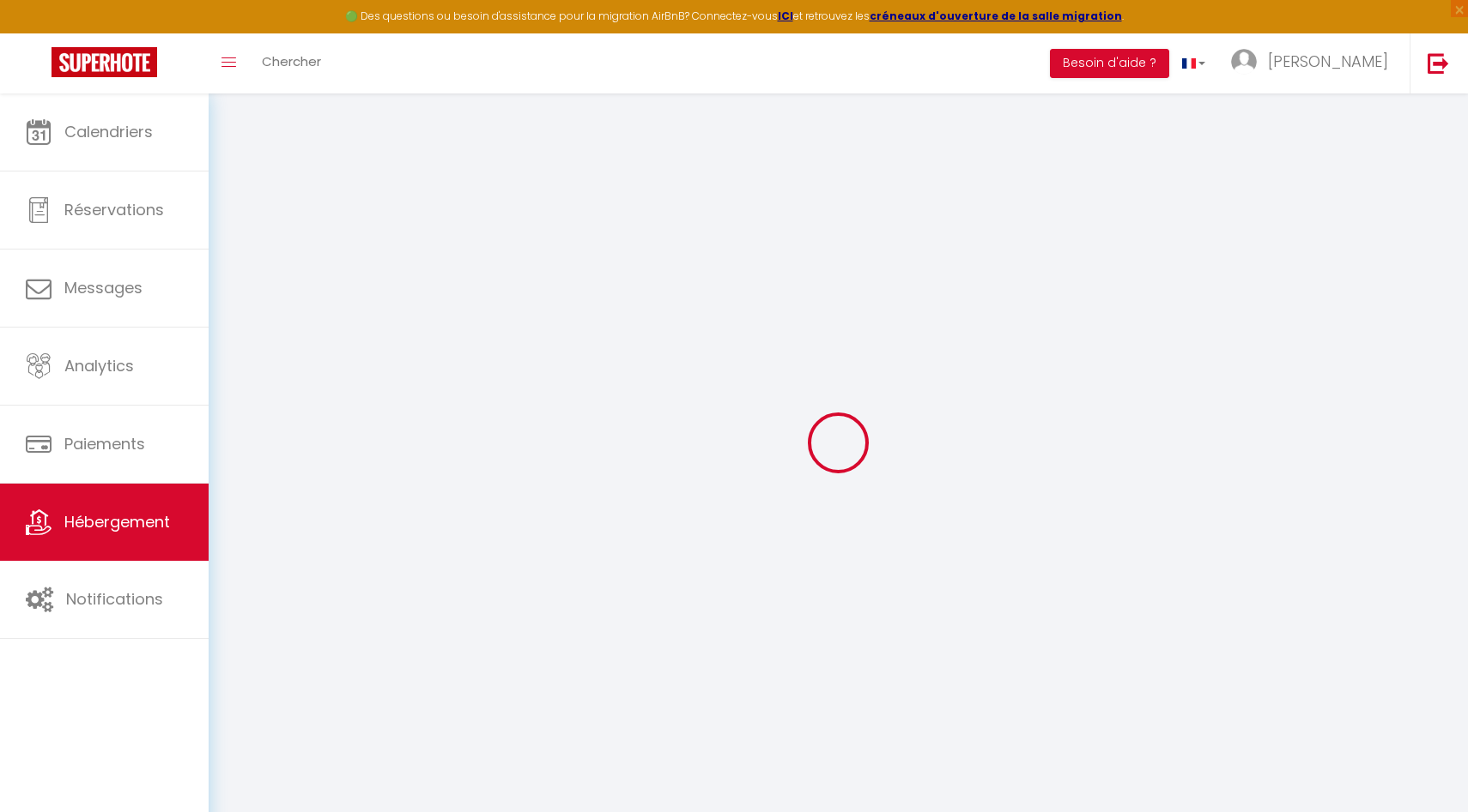
select select "+ 18 %"
checkbox input "false"
checkbox input "true"
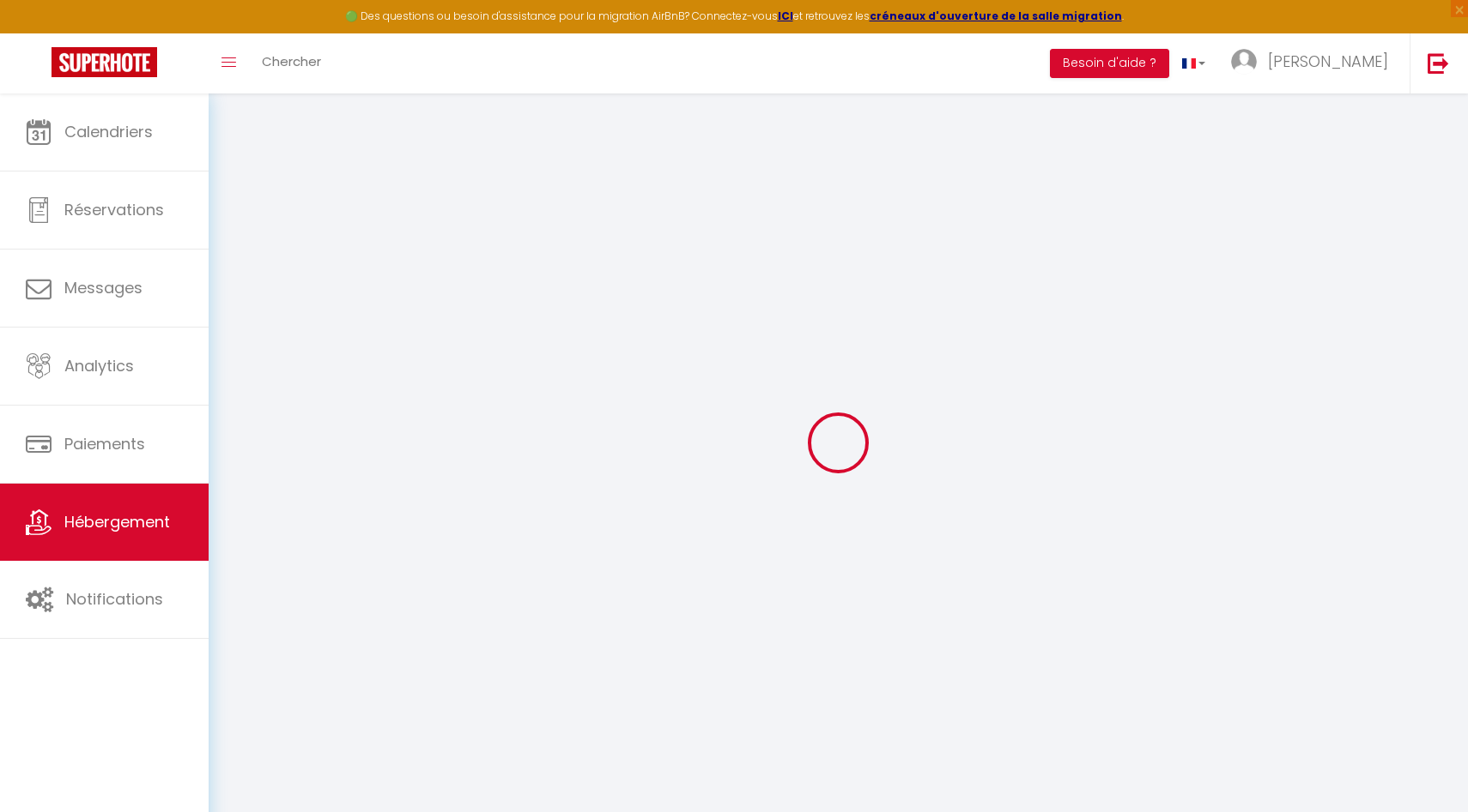
checkbox input "false"
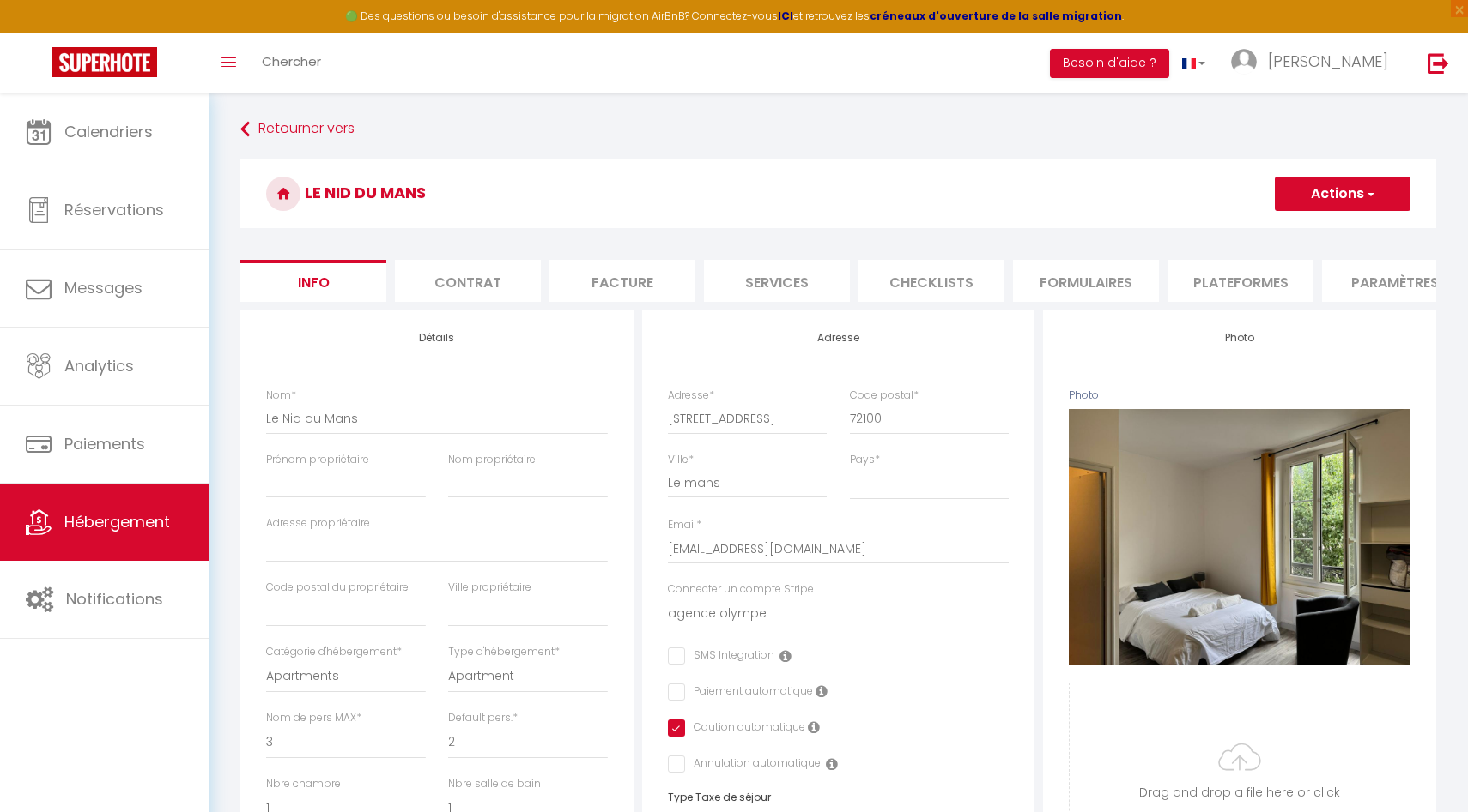
click at [1206, 279] on li "Plateformes" at bounding box center [1240, 281] width 145 height 42
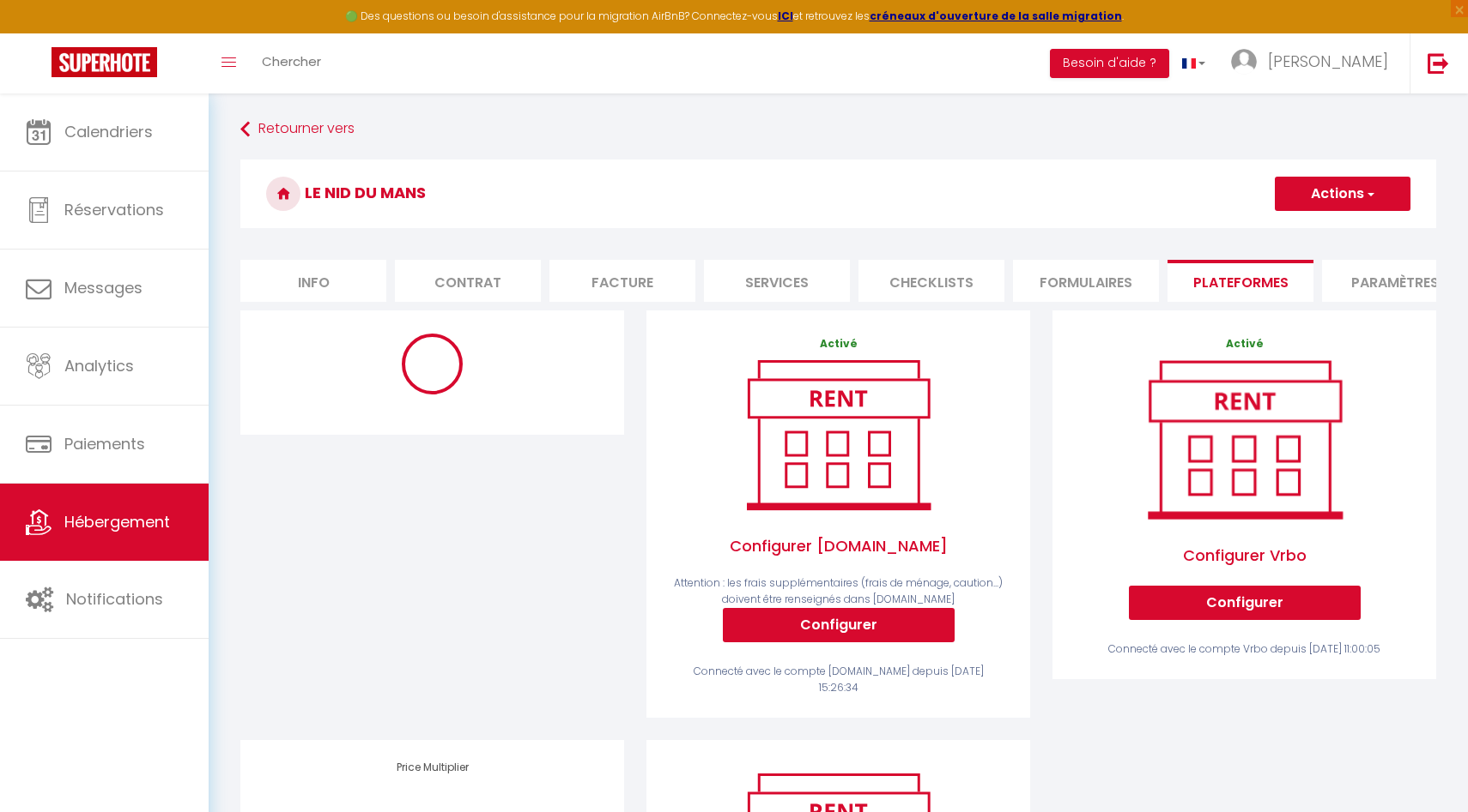
select select "365"
select select "EUR"
select select
select select "6975-1457173069691860574"
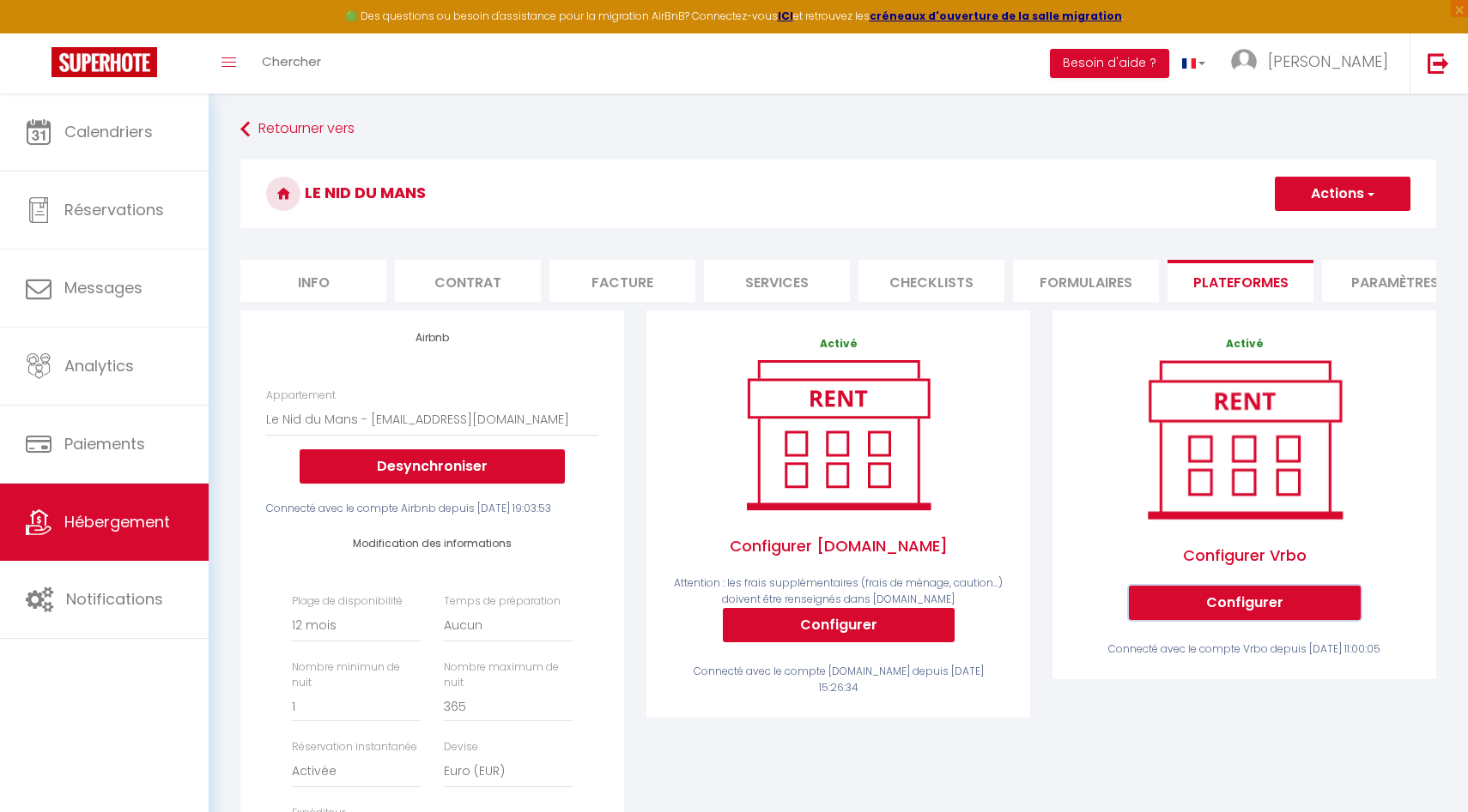
click at [1195, 605] on button "Configurer" at bounding box center [1245, 603] width 231 height 34
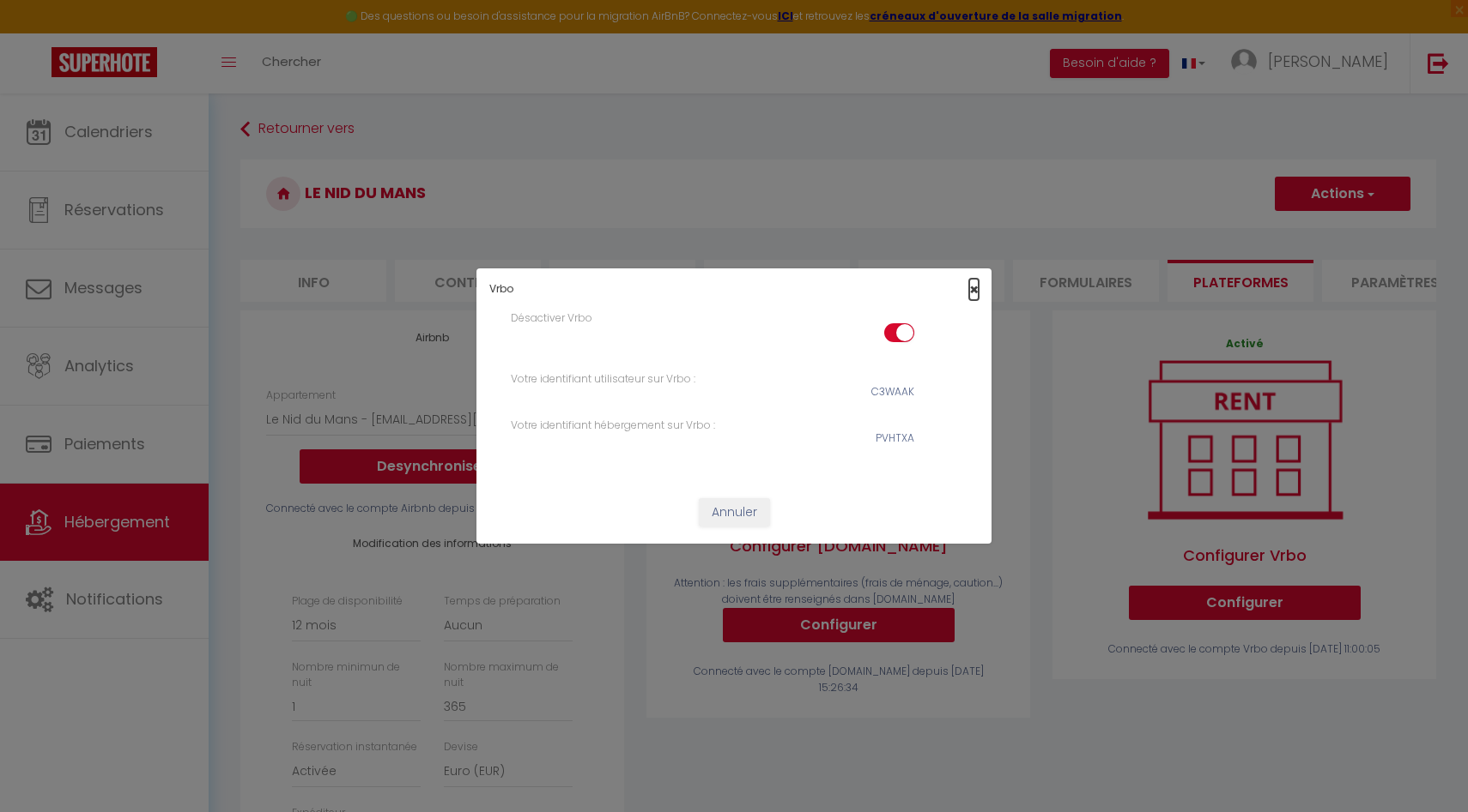
click at [977, 280] on span "×" at bounding box center [974, 289] width 10 height 21
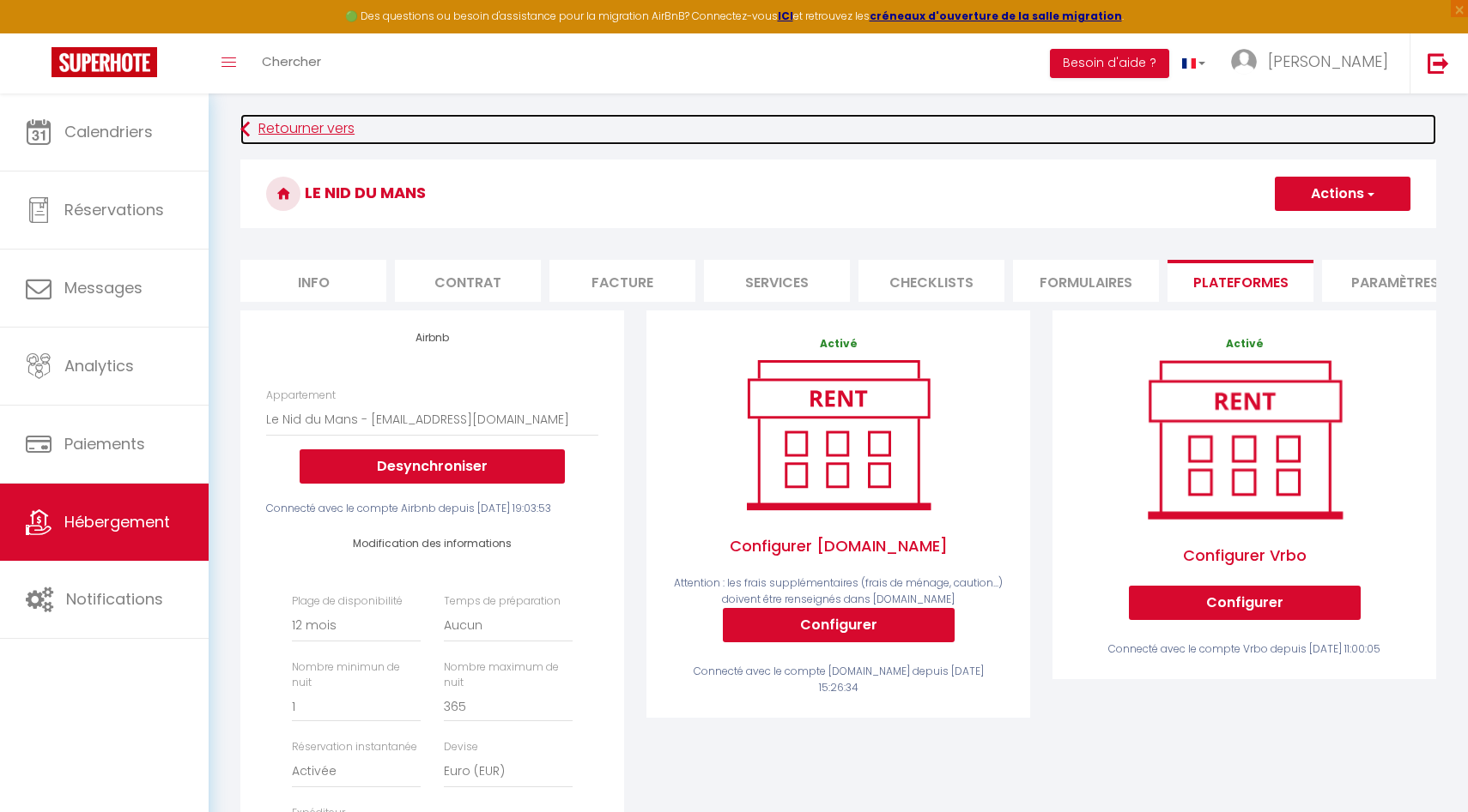
click at [274, 135] on link "Retourner vers" at bounding box center [838, 129] width 1195 height 31
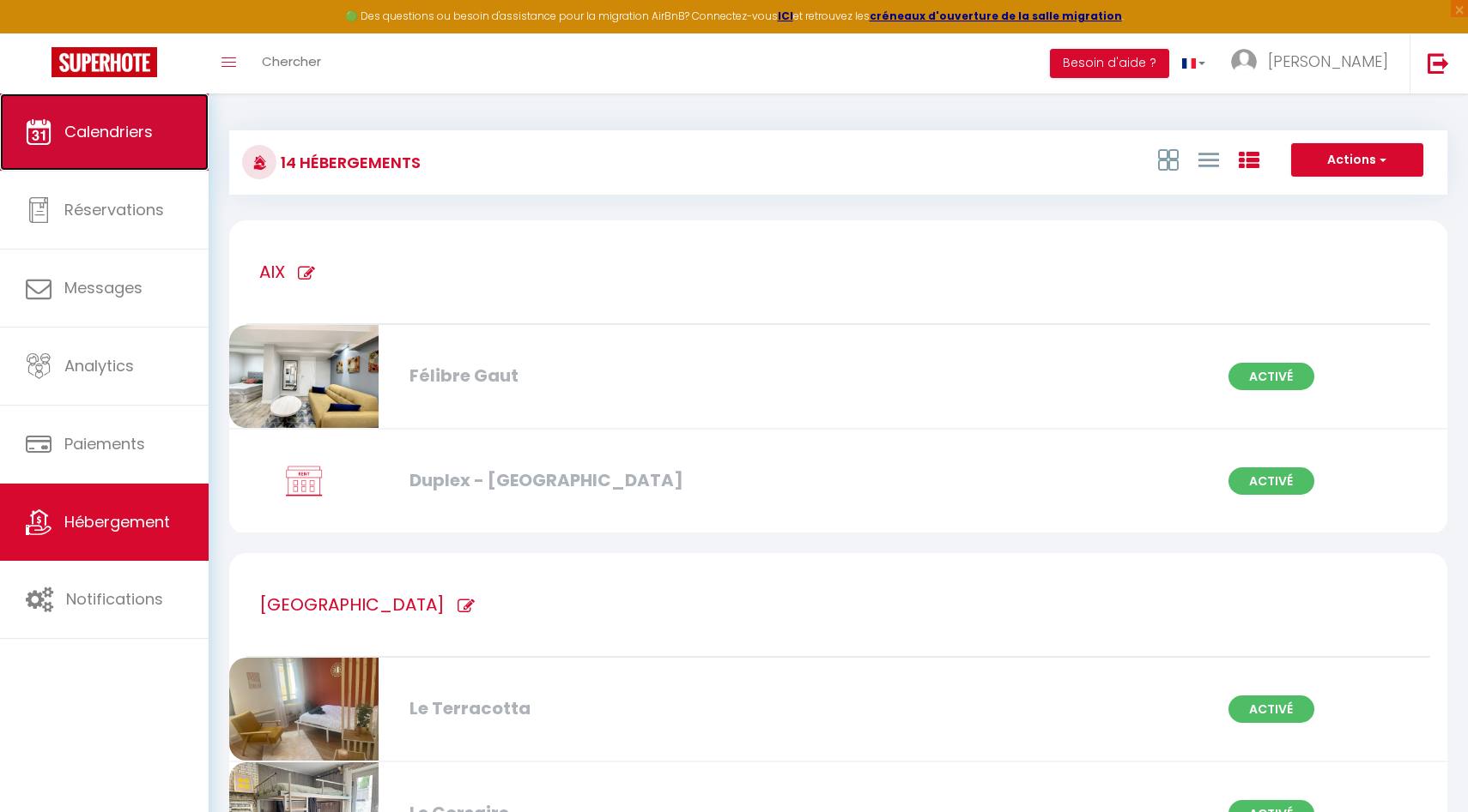
click at [113, 138] on span "Calendriers" at bounding box center [108, 131] width 89 height 21
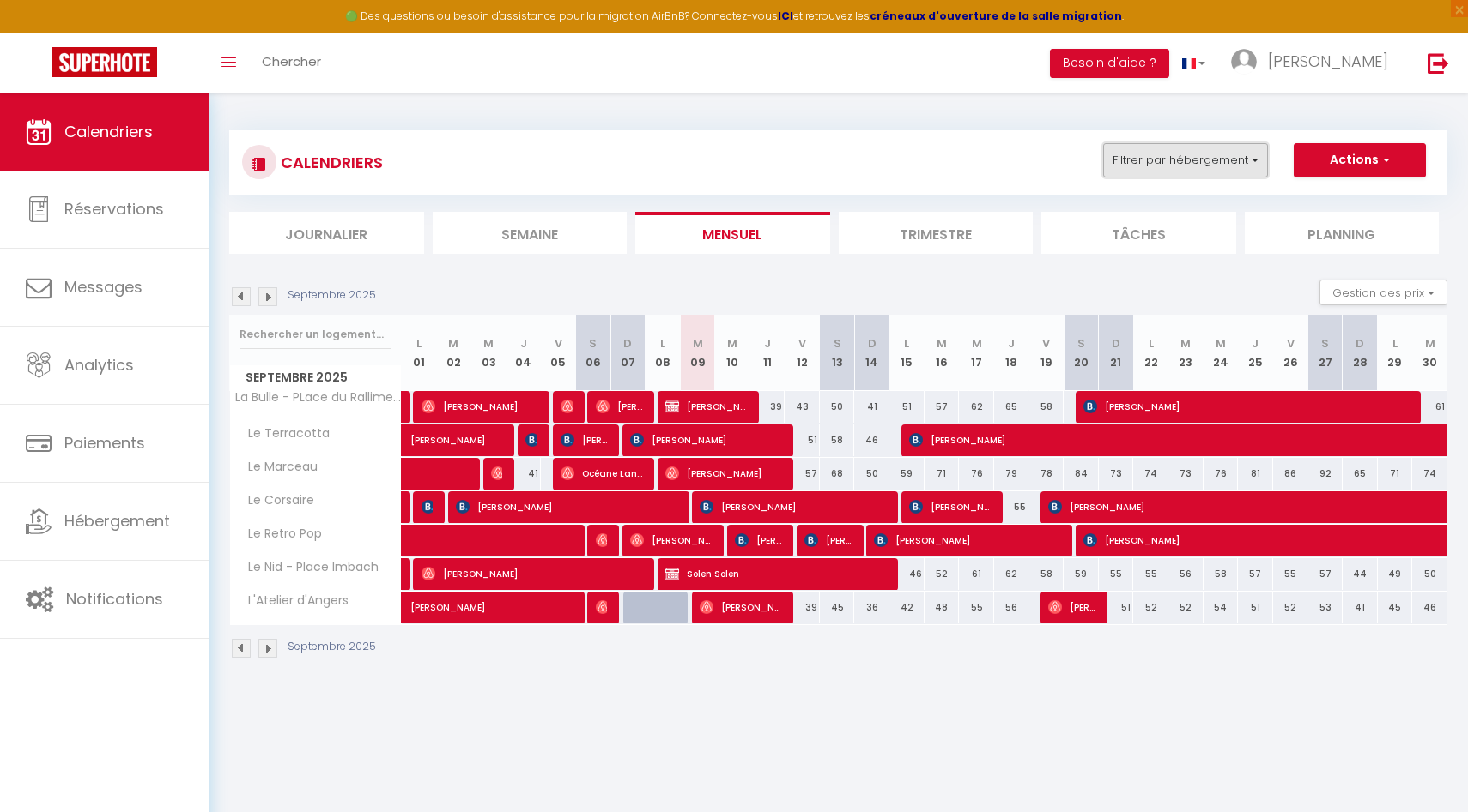
click at [1202, 150] on button "Filtrer par hébergement" at bounding box center [1186, 160] width 165 height 34
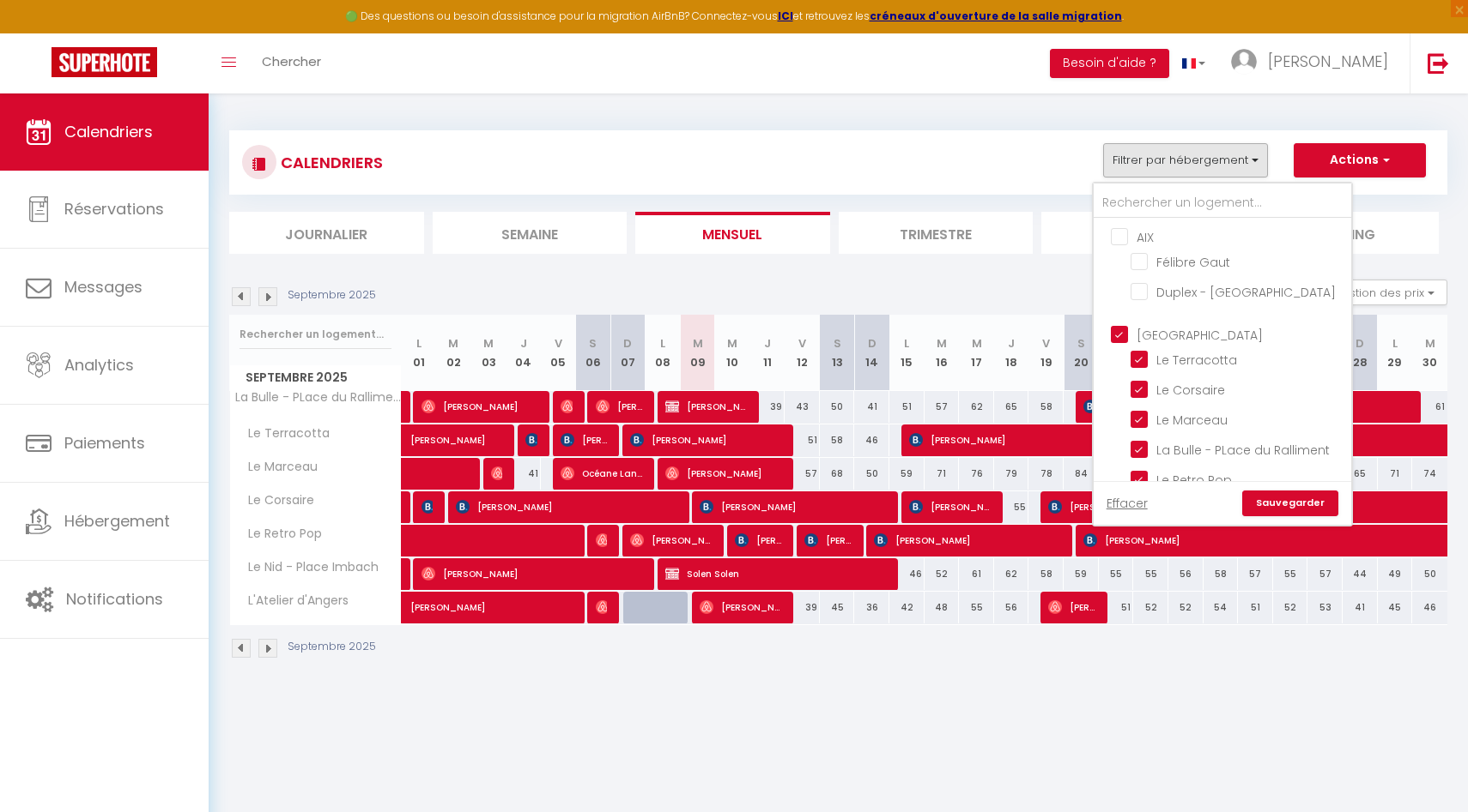
click at [1121, 234] on input "AIX" at bounding box center [1239, 237] width 258 height 18
checkbox input "true"
checkbox input "false"
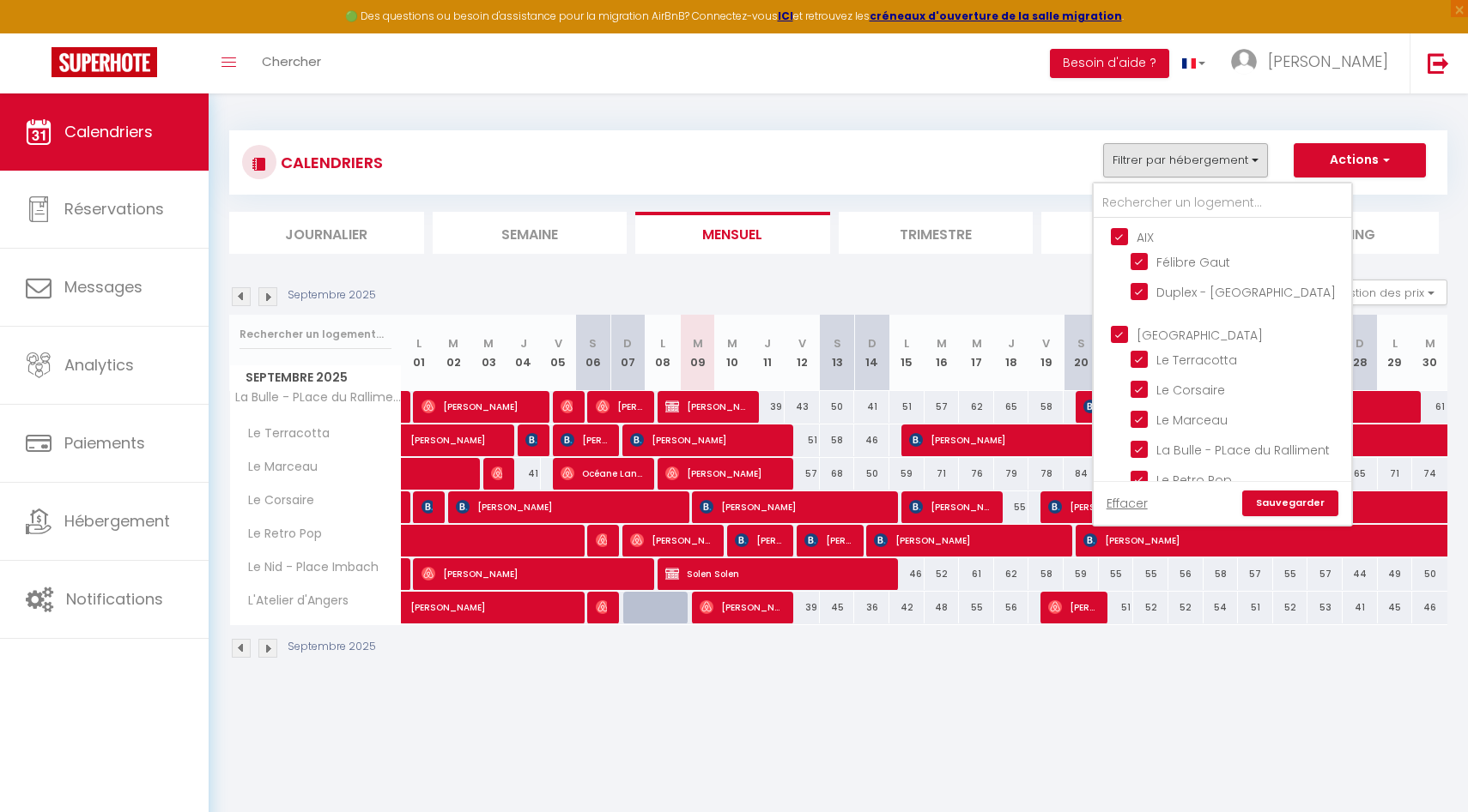
checkbox input "false"
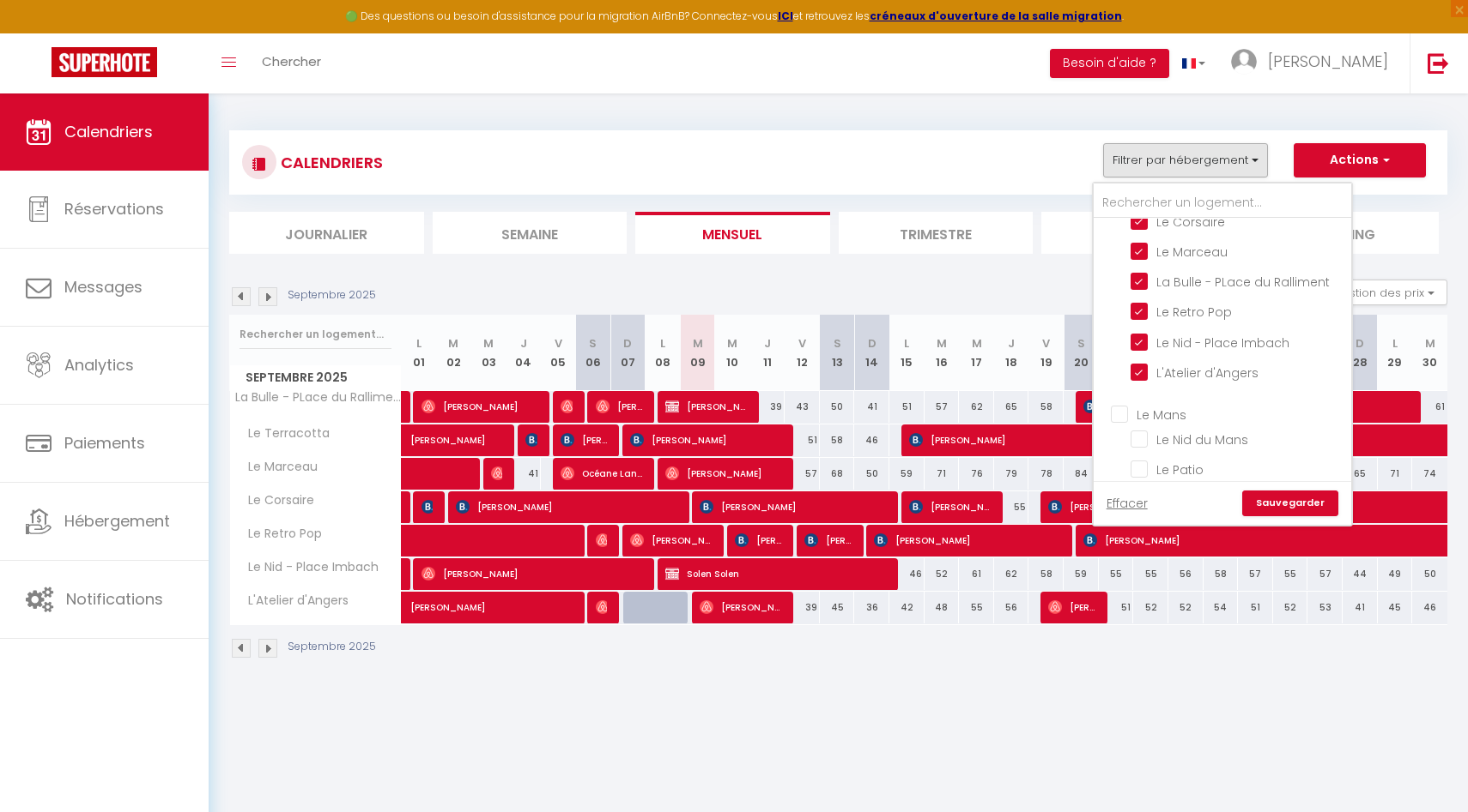
scroll to position [264, 0]
click at [1117, 310] on input "Le Mans" at bounding box center [1239, 319] width 258 height 18
checkbox input "true"
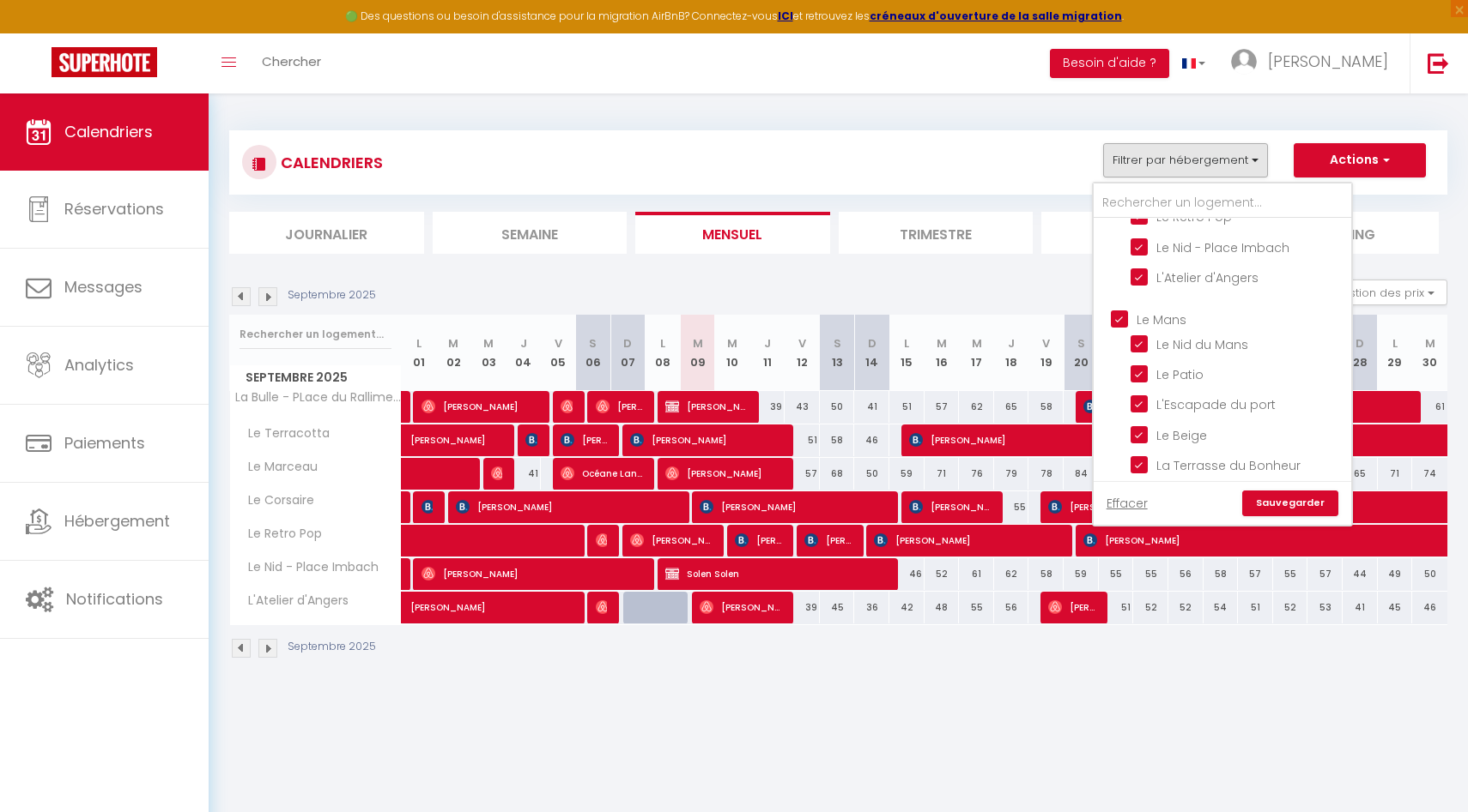
checkbox input "true"
click at [1288, 505] on link "Sauvegarder" at bounding box center [1290, 503] width 96 height 25
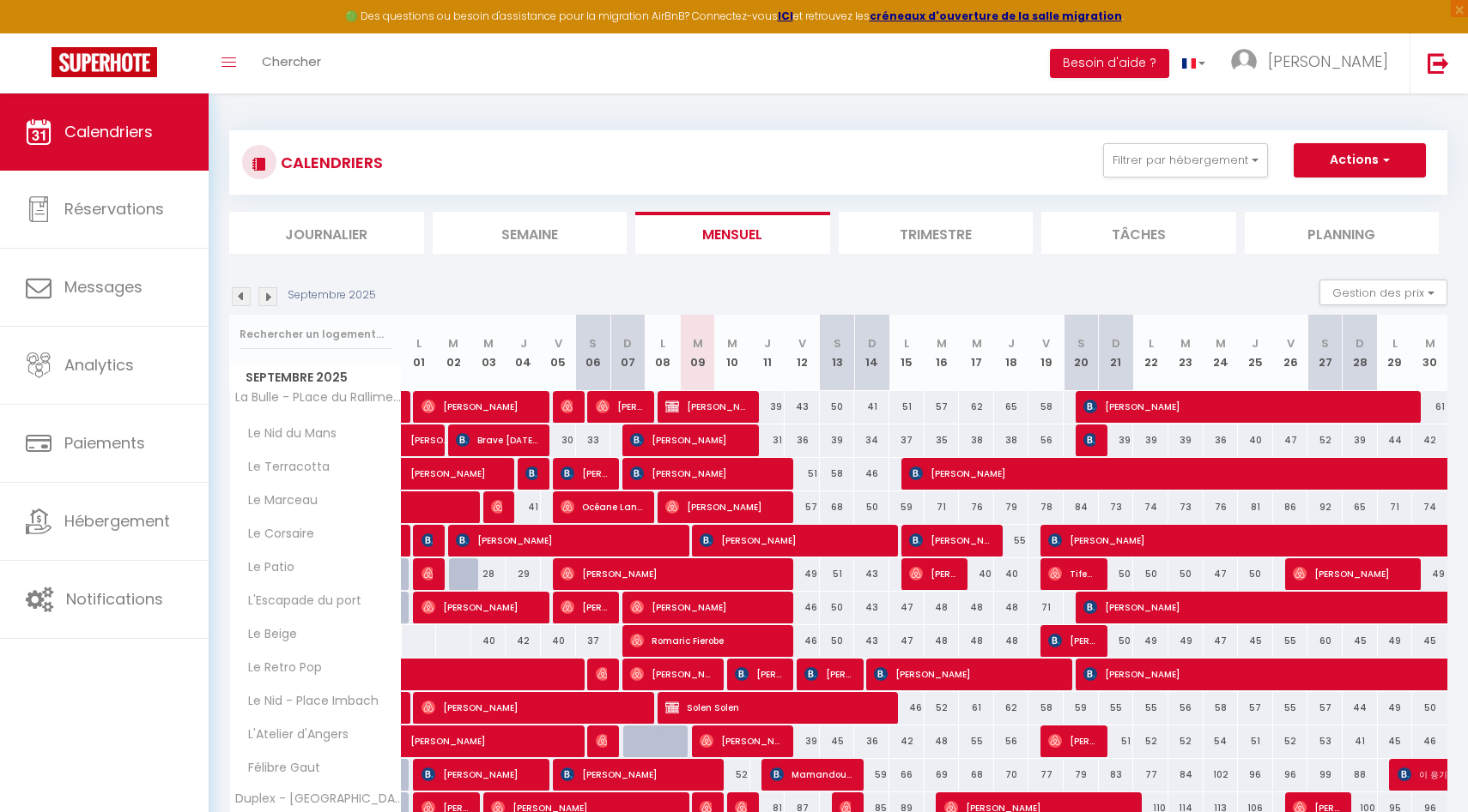
scroll to position [117, 0]
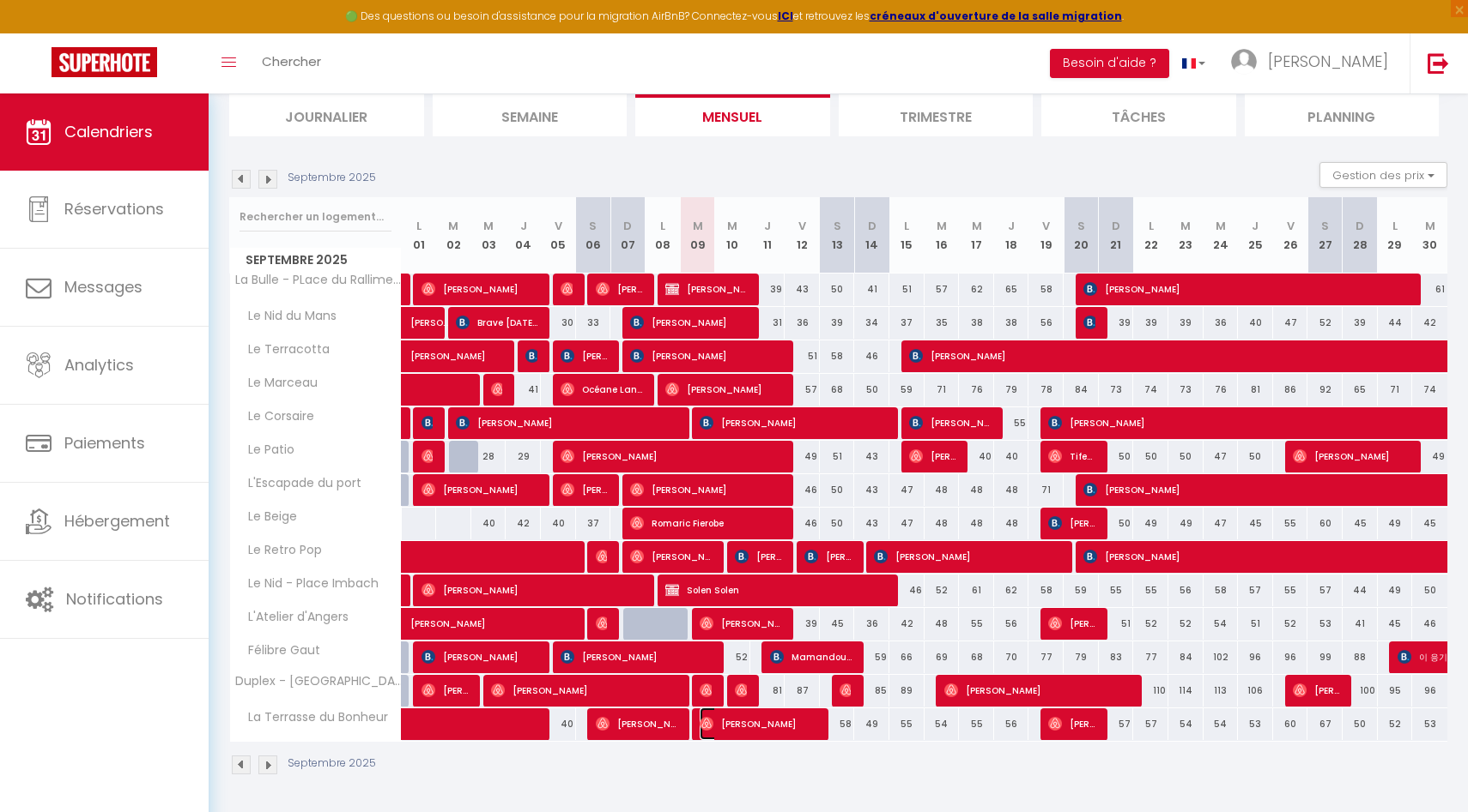
click at [747, 722] on span "[PERSON_NAME]" at bounding box center [758, 724] width 117 height 32
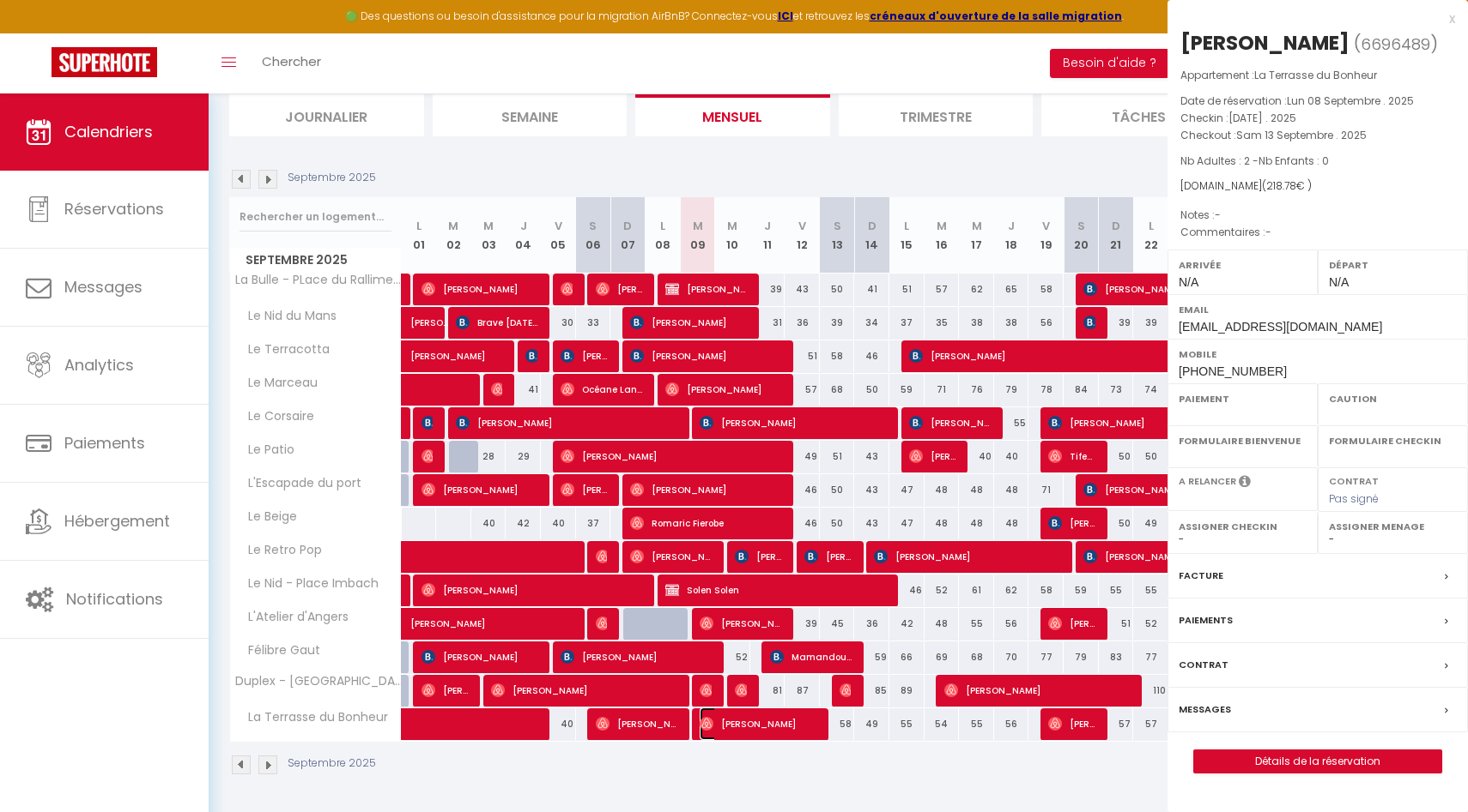
select select "OK"
select select "0"
select select "1"
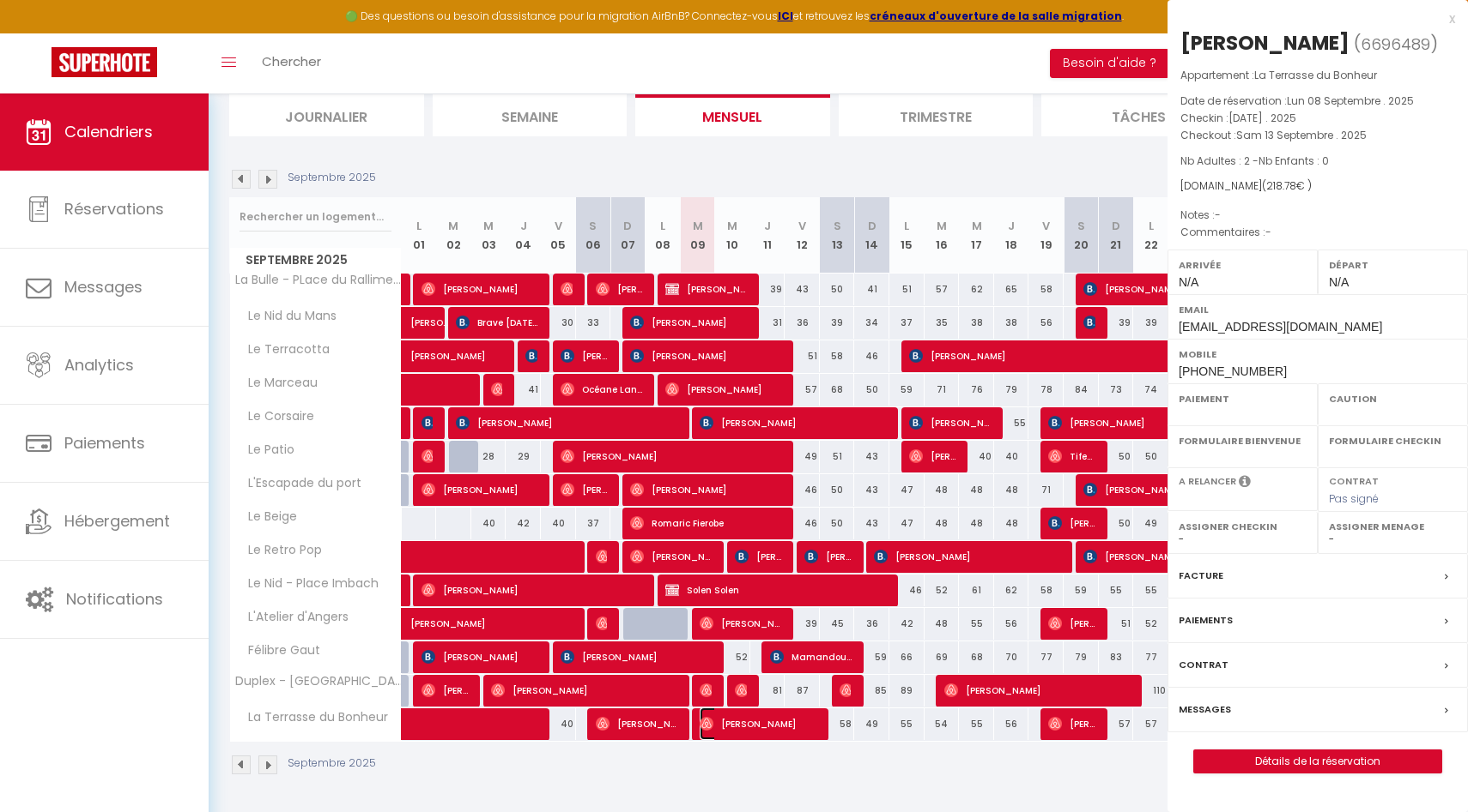
select select
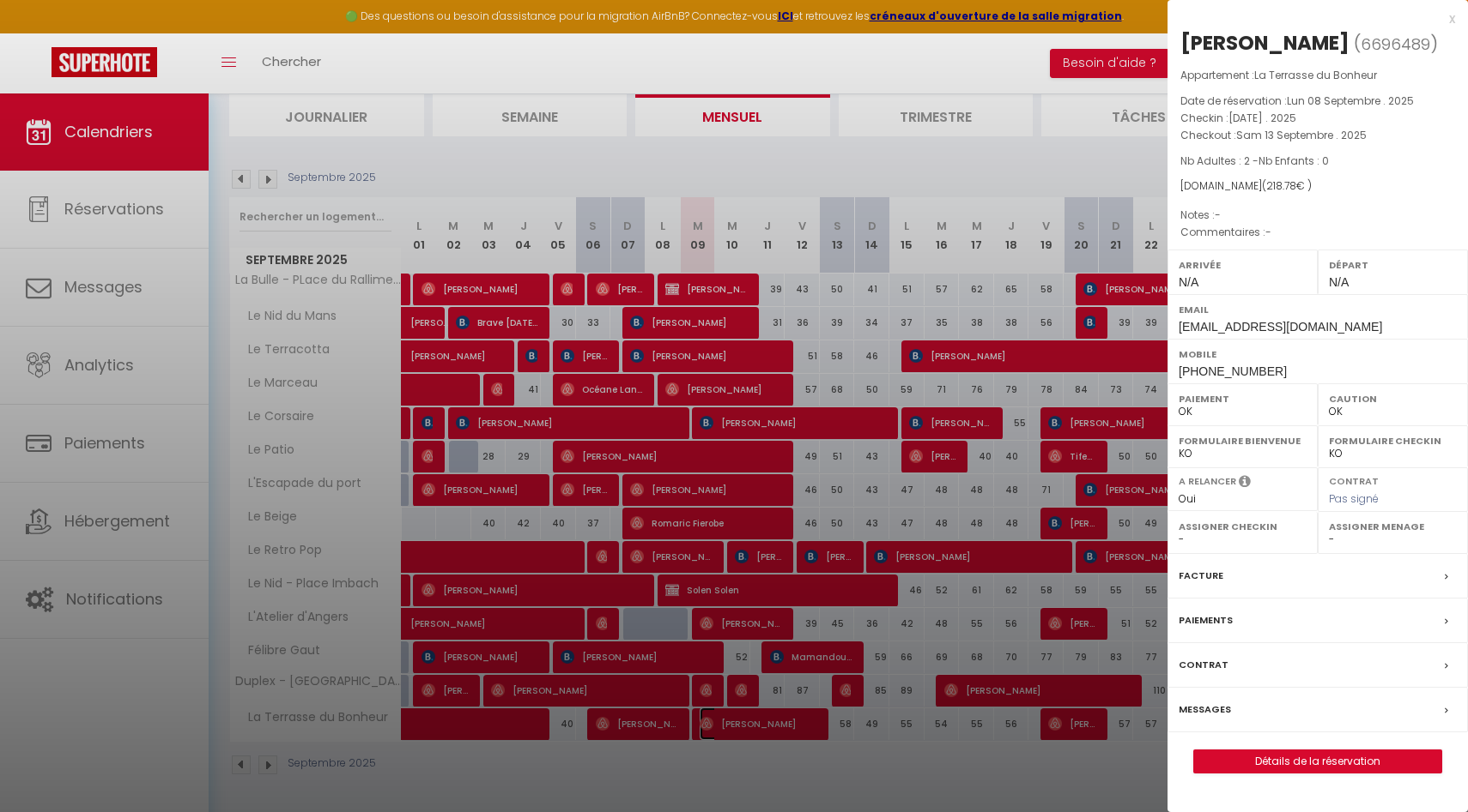
select select "39136"
click at [939, 713] on div at bounding box center [734, 406] width 1468 height 812
